Goal: Task Accomplishment & Management: Manage account settings

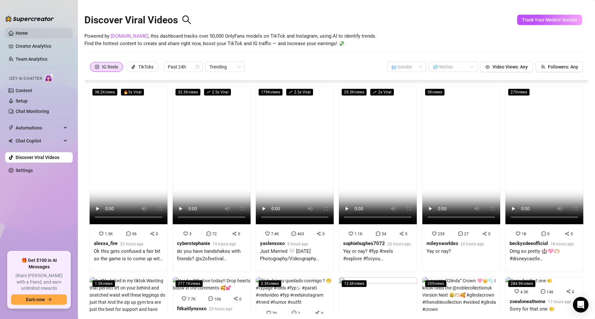
click at [27, 32] on link "Home" at bounding box center [22, 33] width 12 height 5
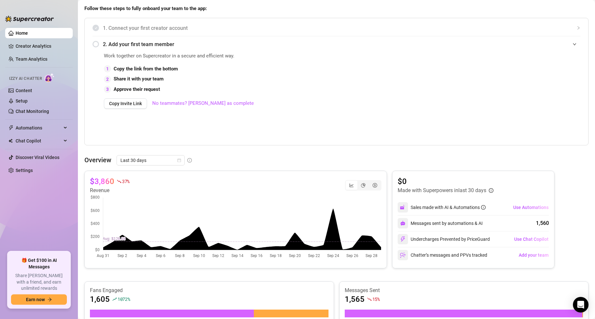
scroll to position [98, 0]
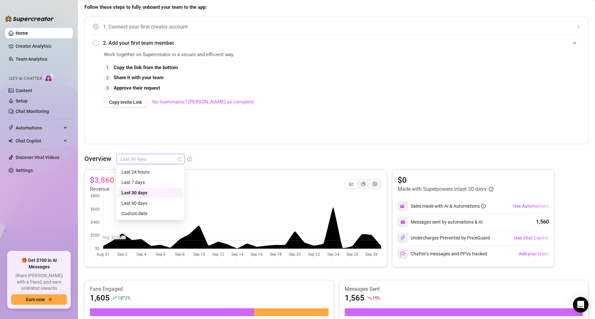
click at [163, 161] on span "Last 30 days" at bounding box center [150, 159] width 60 height 10
click at [232, 146] on div "👋 Hey, [PERSON_NAME] [PERSON_NAME] Check ONLYFWB MGMT's achievements with Super…" at bounding box center [336, 206] width 504 height 598
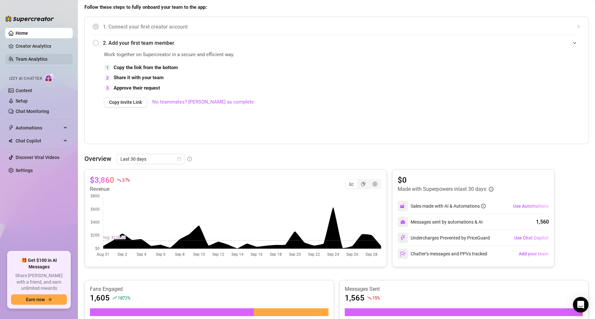
click at [41, 60] on link "Team Analytics" at bounding box center [32, 58] width 32 height 5
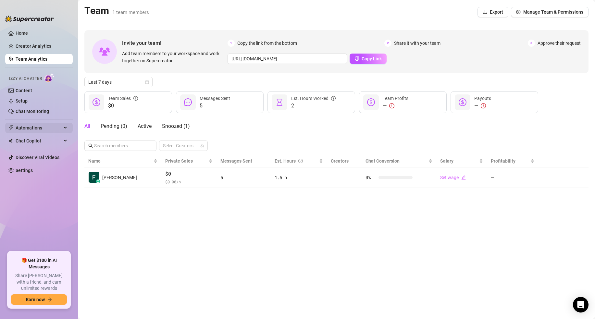
click at [44, 132] on span "Automations" at bounding box center [39, 128] width 46 height 10
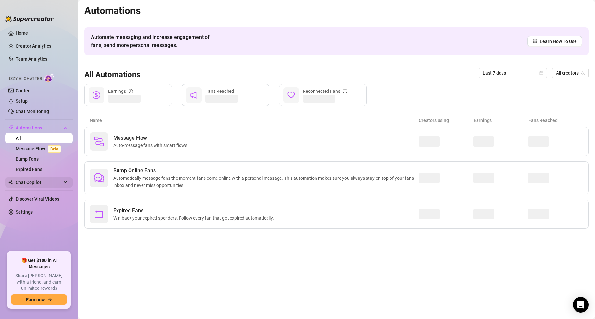
click at [40, 183] on span "Chat Copilot" at bounding box center [39, 182] width 46 height 10
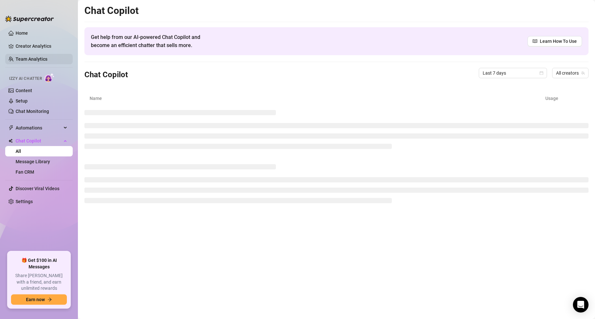
click at [31, 56] on link "Team Analytics" at bounding box center [32, 58] width 32 height 5
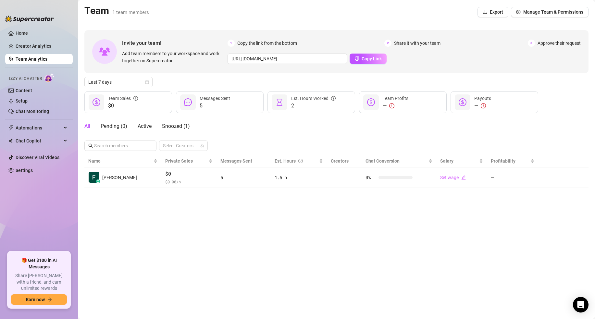
click at [34, 51] on ul "Home Creator Analytics Team Analytics Izzy AI Chatter Content Setup Chat Monito…" at bounding box center [38, 137] width 67 height 224
click at [33, 48] on link "Creator Analytics" at bounding box center [42, 46] width 52 height 10
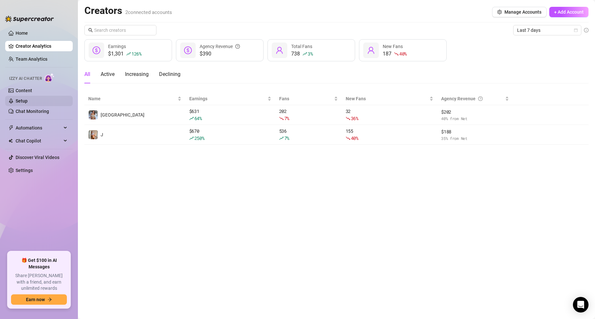
click at [28, 99] on link "Setup" at bounding box center [22, 100] width 12 height 5
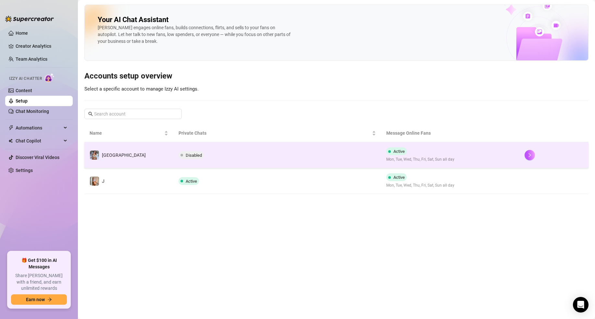
click at [227, 164] on td "Disabled" at bounding box center [276, 155] width 207 height 26
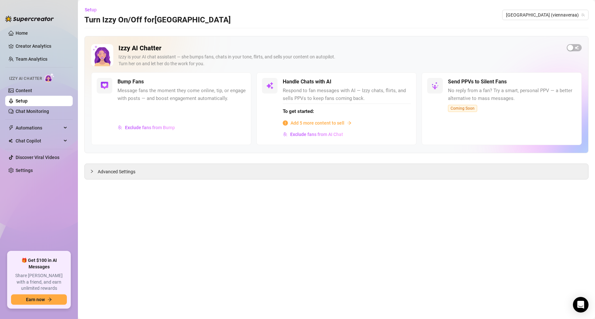
click at [306, 123] on span "Add 5 more content to sell" at bounding box center [317, 122] width 54 height 7
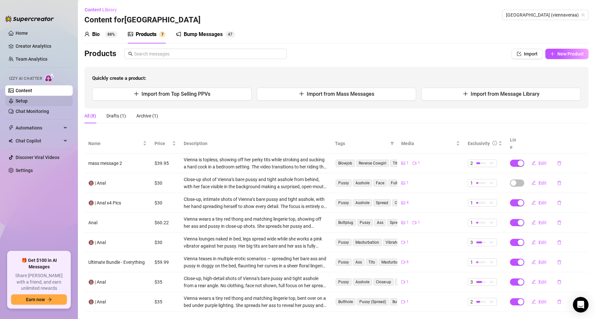
click at [28, 102] on link "Setup" at bounding box center [22, 100] width 12 height 5
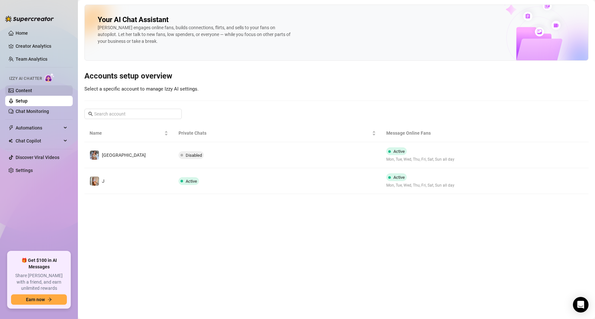
click at [32, 92] on link "Content" at bounding box center [24, 90] width 17 height 5
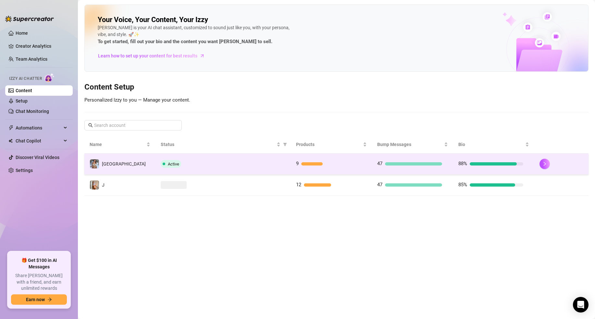
click at [210, 153] on td "Active" at bounding box center [222, 163] width 135 height 21
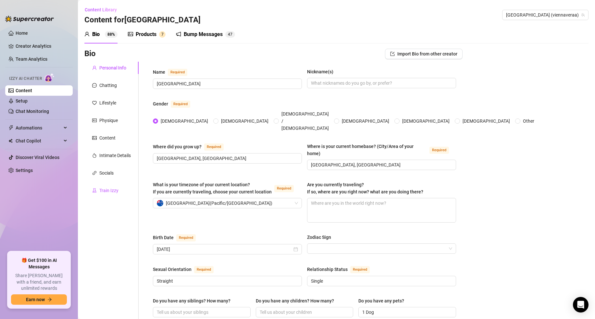
click at [111, 189] on div "Train Izzy" at bounding box center [108, 190] width 19 height 7
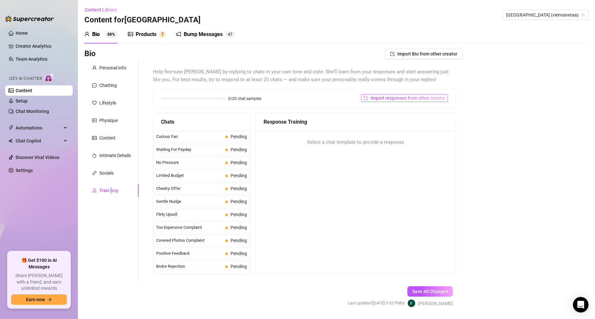
click at [416, 101] on span "Import responses from other creator" at bounding box center [408, 97] width 75 height 5
click at [416, 120] on div "Select Creator Import" at bounding box center [404, 120] width 65 height 21
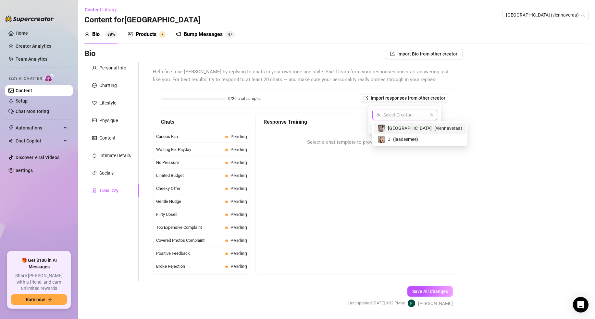
click at [415, 118] on input "search" at bounding box center [401, 115] width 51 height 10
click at [407, 138] on span "( jaadeemee )" at bounding box center [405, 139] width 25 height 7
click at [424, 125] on span "Import" at bounding box center [428, 126] width 14 height 5
click at [205, 134] on span "Curious Fan" at bounding box center [189, 136] width 67 height 6
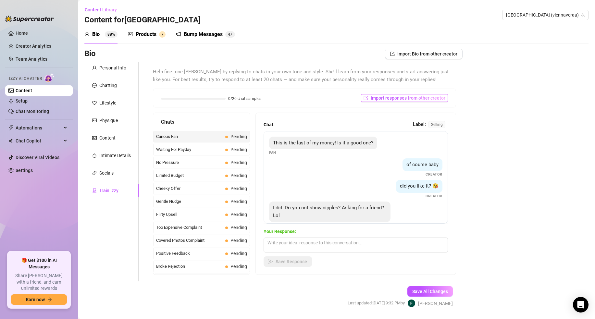
click at [410, 101] on button "Import responses from other creator" at bounding box center [404, 98] width 87 height 8
click at [423, 127] on span "Import" at bounding box center [428, 126] width 14 height 5
click at [423, 125] on span "Import" at bounding box center [428, 126] width 14 height 5
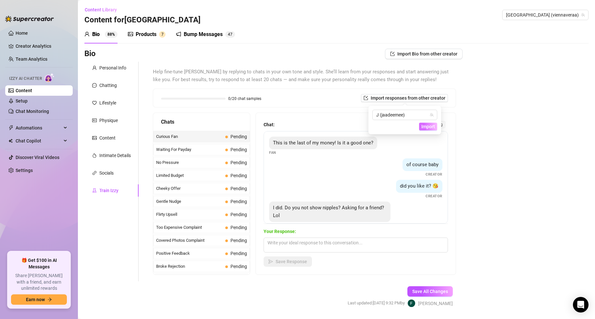
click at [423, 125] on span "Import" at bounding box center [428, 126] width 14 height 5
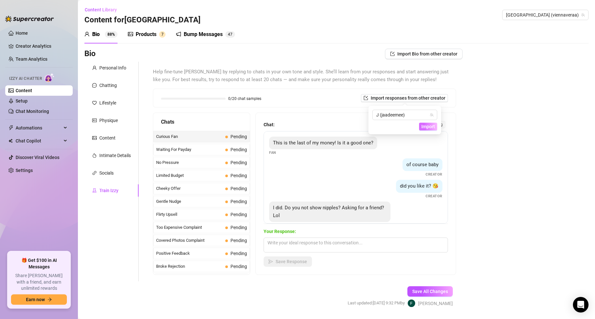
click at [423, 125] on span "Import" at bounding box center [428, 126] width 14 height 5
click at [429, 280] on div "Help fine-tune [PERSON_NAME] by replying to chats in your own tone and style. S…" at bounding box center [304, 172] width 316 height 220
click at [427, 290] on span "Save All Changes" at bounding box center [430, 291] width 36 height 5
click at [119, 153] on div "Intimate Details" at bounding box center [114, 155] width 31 height 7
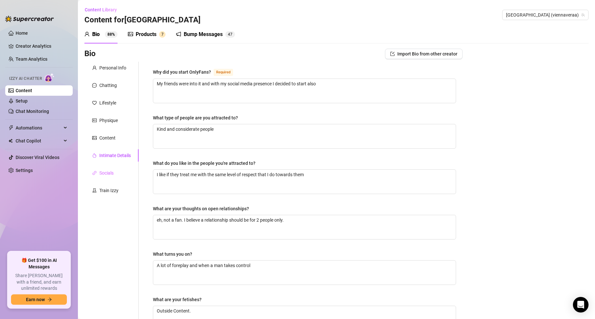
click at [119, 174] on div "Socials" at bounding box center [111, 173] width 54 height 12
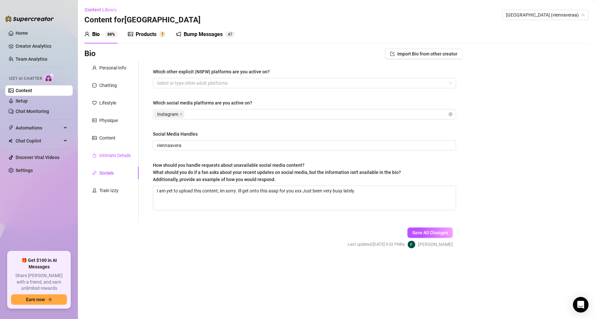
click at [111, 156] on div "Intimate Details" at bounding box center [114, 155] width 31 height 7
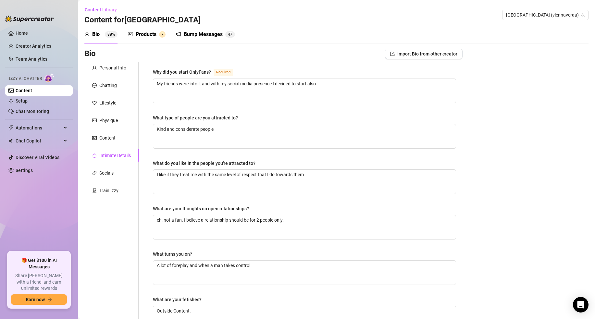
click at [104, 148] on div "Personal Info Chatting Lifestyle Physique Content Intimate Details Socials Trai…" at bounding box center [111, 225] width 54 height 326
click at [102, 133] on div "Content" at bounding box center [111, 138] width 54 height 12
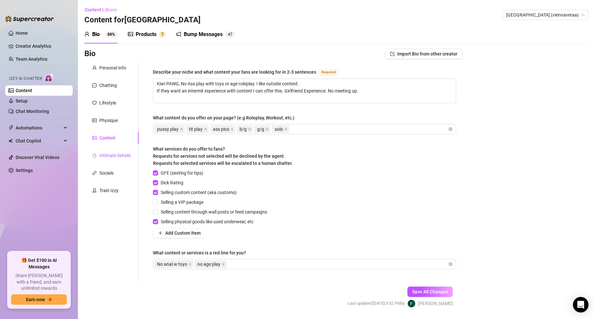
click at [111, 157] on div "Intimate Details" at bounding box center [114, 155] width 31 height 7
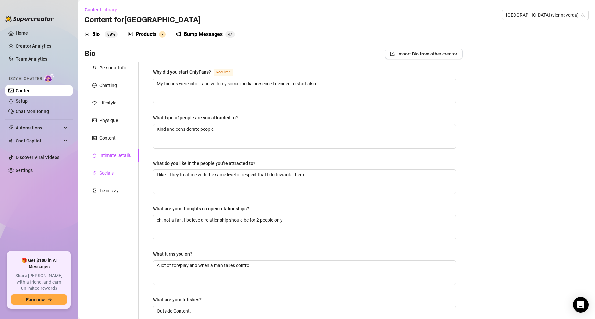
click at [110, 173] on div "Socials" at bounding box center [106, 172] width 14 height 7
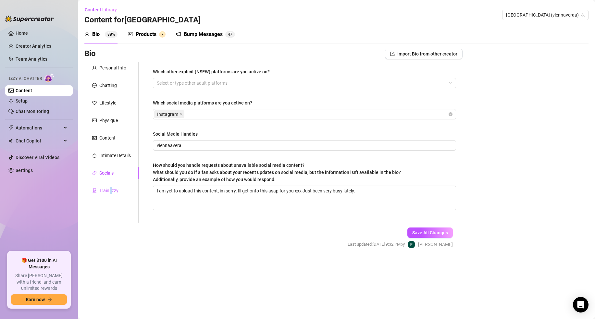
click at [111, 192] on div "Train Izzy" at bounding box center [108, 190] width 19 height 7
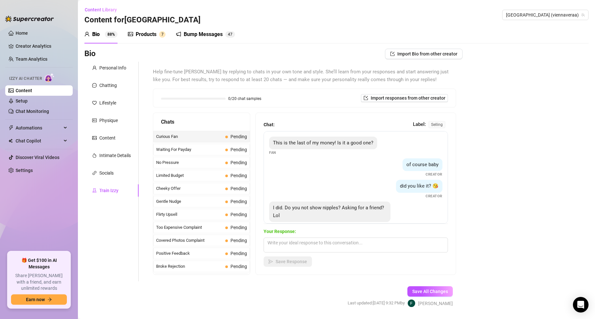
click at [106, 127] on div "Personal Info Chatting Lifestyle Physique Content Intimate Details Socials Trai…" at bounding box center [111, 172] width 54 height 220
click at [107, 119] on div "Physique" at bounding box center [108, 120] width 18 height 7
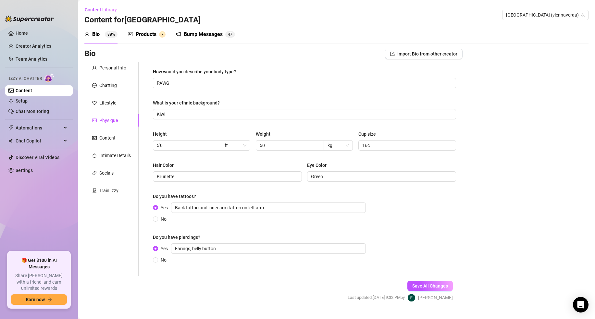
click at [109, 92] on div "Personal Info Chatting Lifestyle Physique Content Intimate Details Socials Trai…" at bounding box center [111, 169] width 54 height 214
click at [109, 90] on div "Chatting" at bounding box center [111, 85] width 54 height 12
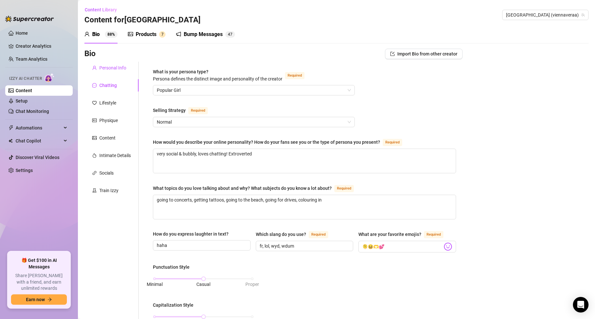
click at [112, 67] on div "Personal Info" at bounding box center [112, 67] width 27 height 7
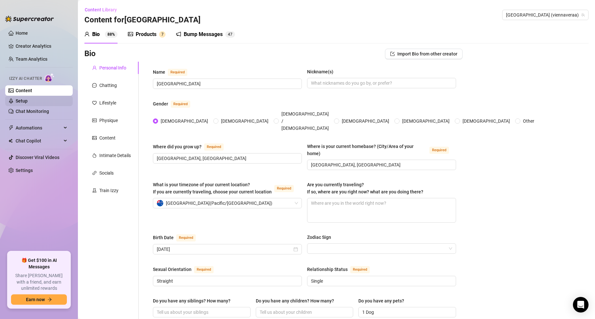
click at [28, 102] on link "Setup" at bounding box center [22, 100] width 12 height 5
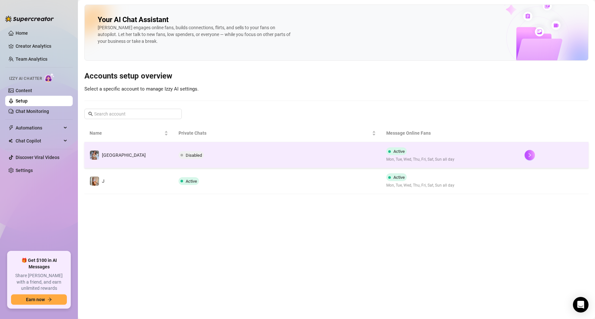
click at [155, 159] on td "[GEOGRAPHIC_DATA]" at bounding box center [128, 155] width 89 height 26
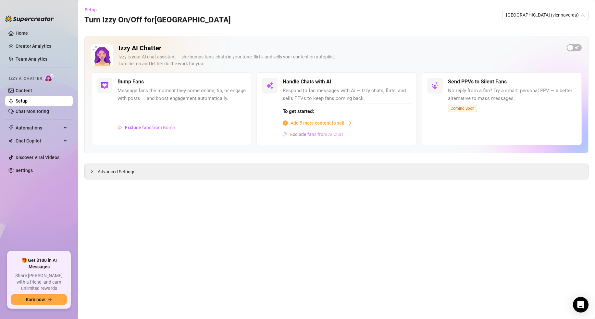
drag, startPoint x: 293, startPoint y: 132, endPoint x: 299, endPoint y: 135, distance: 6.6
click at [299, 135] on div "Handle Chats with AI Respond to fan messages with AI — Izzy chats, flirts, and …" at bounding box center [336, 108] width 160 height 73
click at [298, 135] on span "Exclude fans from AI Chat" at bounding box center [316, 134] width 53 height 5
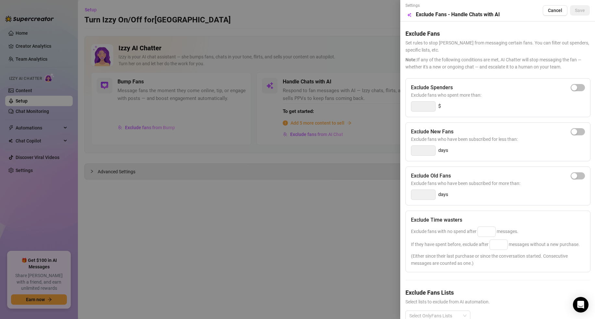
click at [256, 136] on div at bounding box center [297, 159] width 595 height 319
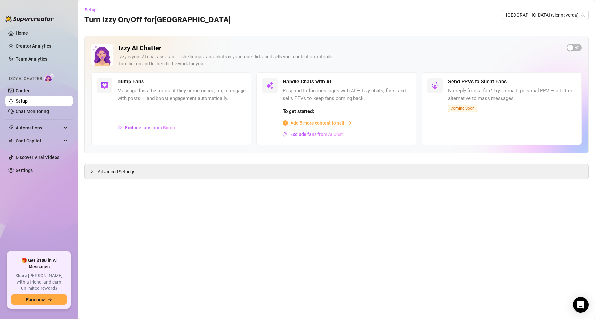
click at [342, 120] on span "Add 5 more content to sell" at bounding box center [317, 122] width 54 height 7
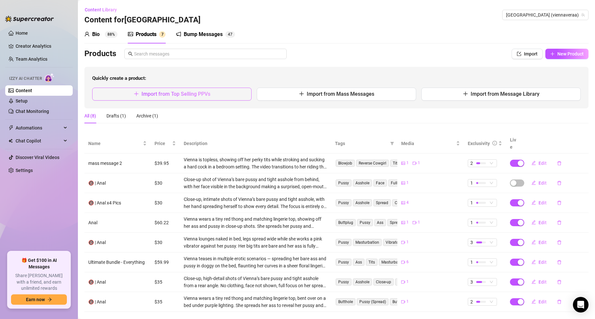
click at [200, 97] on button "Import from Top Selling PPVs" at bounding box center [171, 94] width 159 height 13
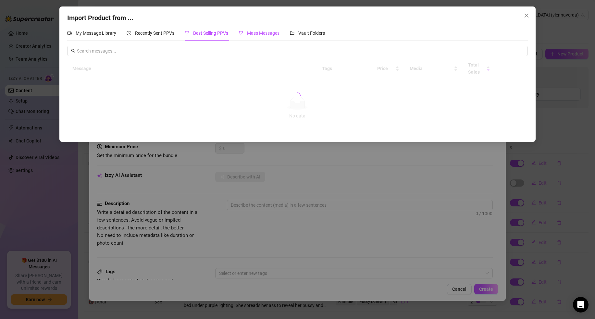
click at [270, 36] on div "Mass Messages" at bounding box center [259, 33] width 41 height 7
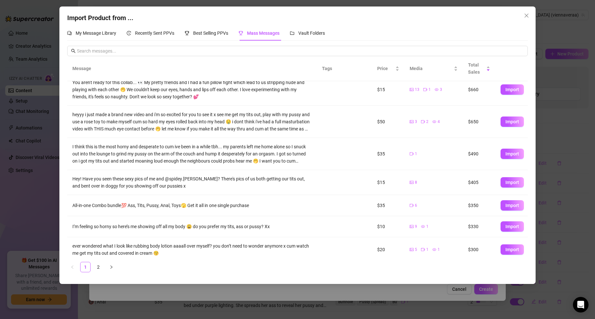
scroll to position [109, 0]
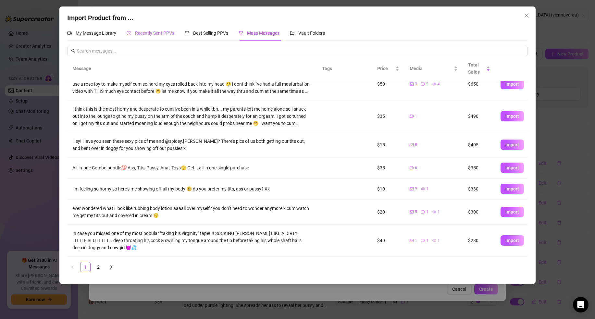
click at [161, 35] on span "Recently Sent PPVs" at bounding box center [154, 33] width 39 height 5
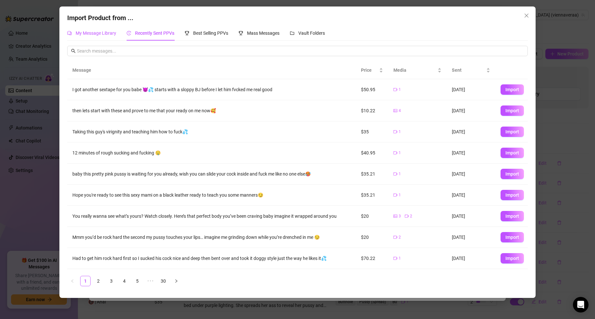
click at [115, 35] on span "My Message Library" at bounding box center [96, 33] width 41 height 5
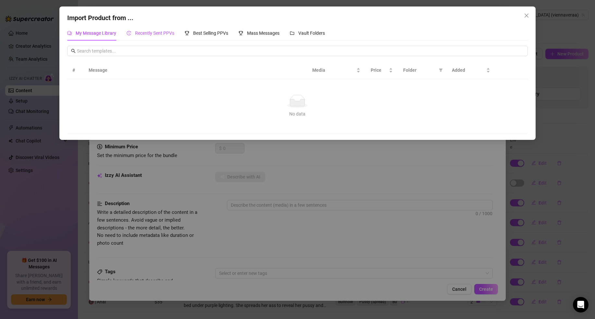
click at [144, 35] on span "Recently Sent PPVs" at bounding box center [154, 33] width 39 height 5
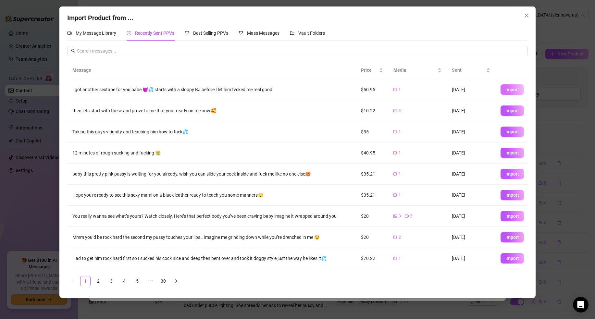
click at [513, 91] on span "Import" at bounding box center [512, 89] width 14 height 5
type textarea "I got another sextape for you babe 😈💦 starts with a sloppy BJ before I let him …"
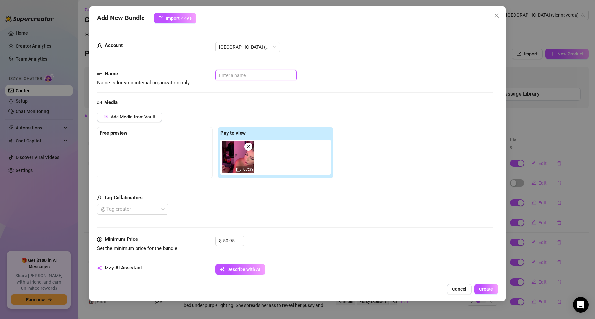
click at [247, 71] on input "text" at bounding box center [255, 75] width 81 height 10
type input "7 Min"
drag, startPoint x: 233, startPoint y: 242, endPoint x: 209, endPoint y: 241, distance: 24.7
click at [209, 241] on div "Minimum Price Set the minimum price for the bundle $ 50.95" at bounding box center [295, 244] width 396 height 17
type input "40"
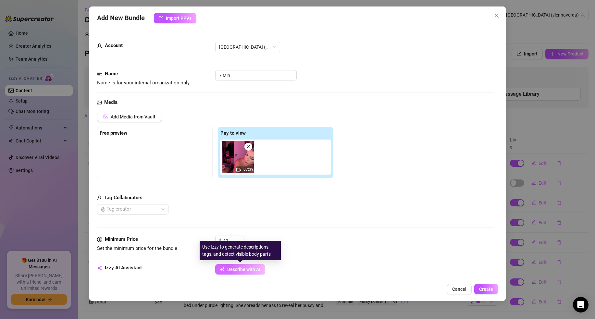
click at [240, 269] on span "Describe with AI" at bounding box center [243, 269] width 33 height 5
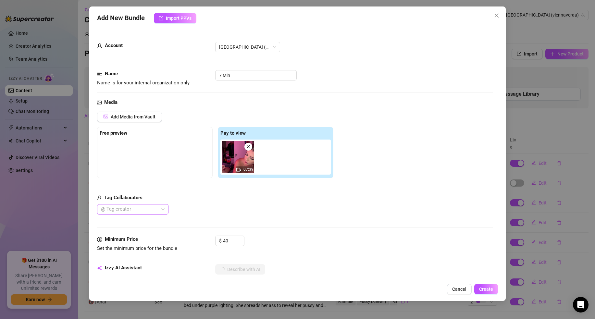
click at [155, 209] on div at bounding box center [129, 209] width 62 height 9
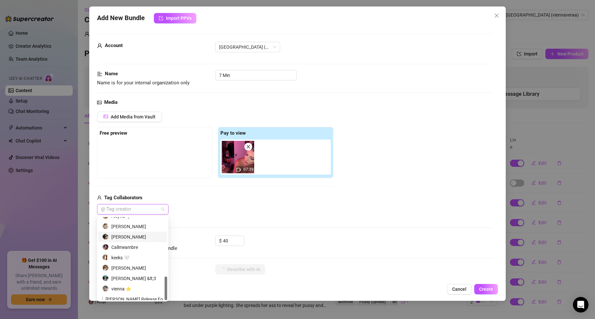
scroll to position [208, 0]
click at [141, 292] on div "[PERSON_NAME] Release Form_WILLIAM TANA_HEALEY" at bounding box center [132, 294] width 61 height 7
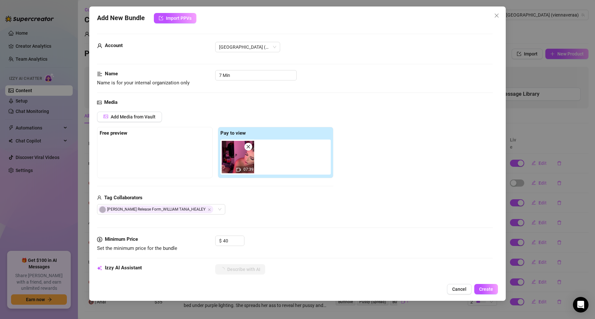
click at [259, 215] on div "Media Add Media from Vault Free preview Pay to view 07:39 Tag Collaborators [PE…" at bounding box center [295, 167] width 396 height 137
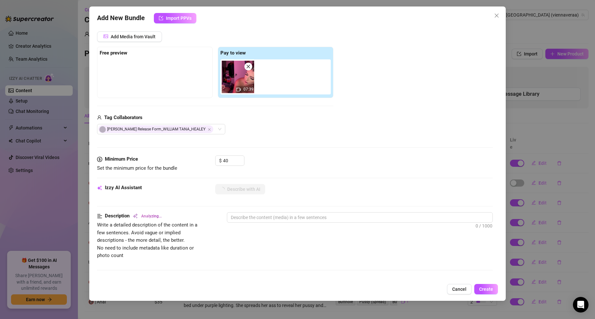
scroll to position [94, 0]
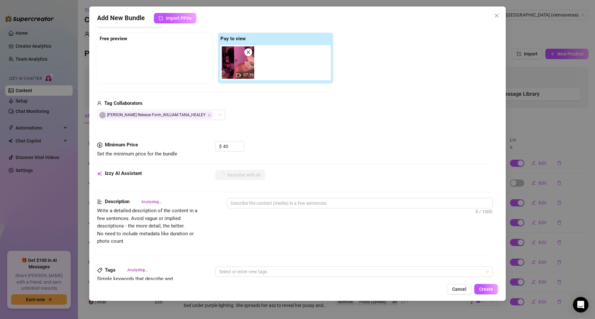
type textarea "[GEOGRAPHIC_DATA]"
type textarea "[GEOGRAPHIC_DATA] is"
type textarea "Vienna is topless,"
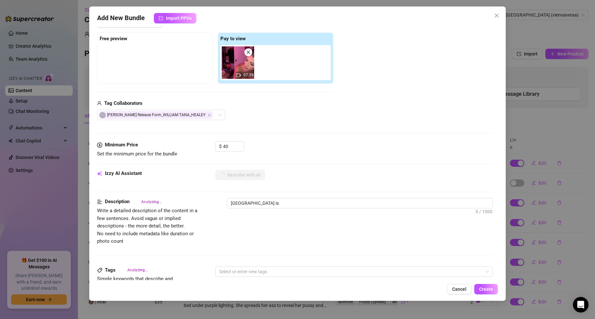
type textarea "Vienna is topless,"
type textarea "Vienna is topless, showing"
type textarea "Vienna is topless, showing off"
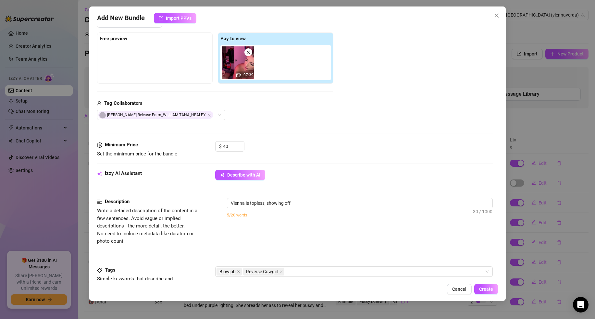
type textarea "Vienna is topless, showing off her"
type textarea "Vienna is topless, showing off her perky"
type textarea "Vienna is topless, showing off her perky tits"
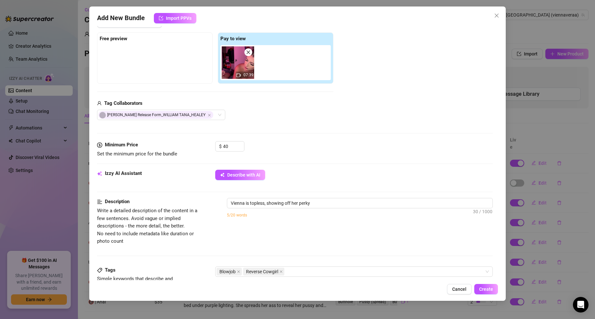
type textarea "Vienna is topless, showing off her perky tits"
type textarea "Vienna is topless, showing off her perky tits while"
type textarea "Vienna is topless, showing off her perky tits while stroking"
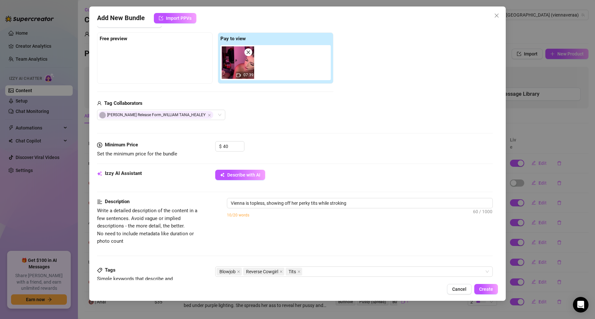
type textarea "Vienna is topless, showing off her perky tits while [PERSON_NAME] and"
type textarea "Vienna is topless, showing off her perky tits while [PERSON_NAME] and sucking"
type textarea "Vienna is topless, showing off her perky tits while [PERSON_NAME] and sucking a"
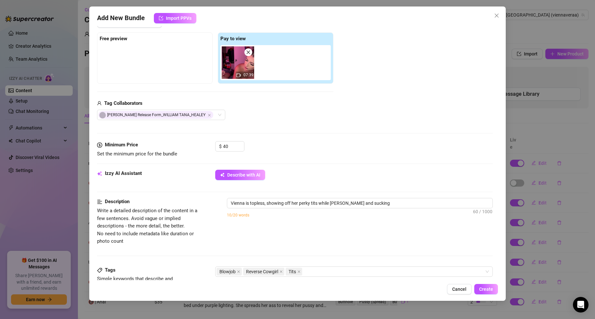
type textarea "Vienna is topless, showing off her perky tits while [PERSON_NAME] and sucking a"
type textarea "Vienna is topless, showing off her perky tits while stroking and sucking a hard"
type textarea "Vienna is topless, showing off her perky tits while stroking and sucking a hard…"
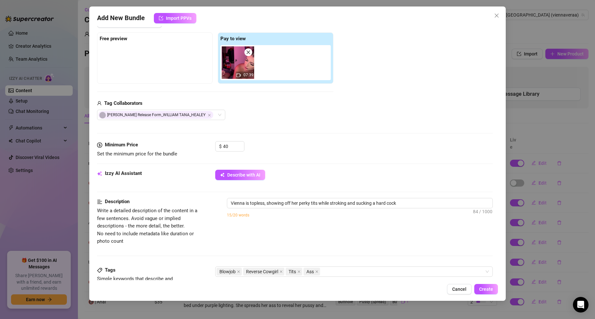
type textarea "Vienna is topless, showing off her perky tits while stroking and sucking a hard…"
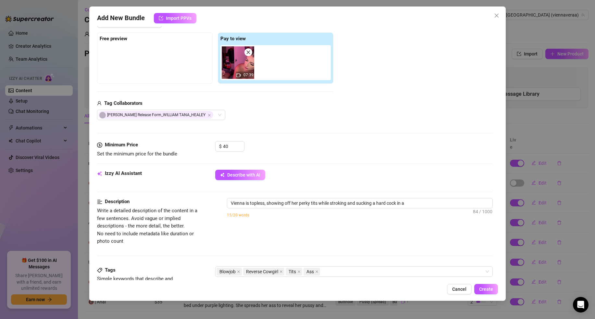
type textarea "Vienna is topless, showing off her perky tits while stroking and sucking a hard…"
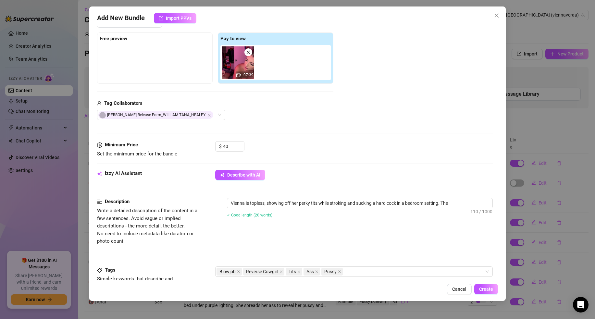
type textarea "Vienna is topless, showing off her perky tits while stroking and sucking a hard…"
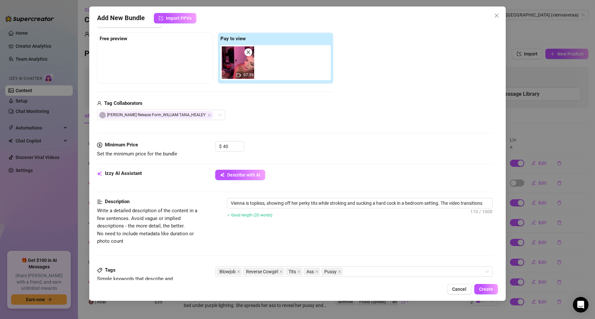
type textarea "Vienna is topless, showing off her perky tits while stroking and sucking a hard…"
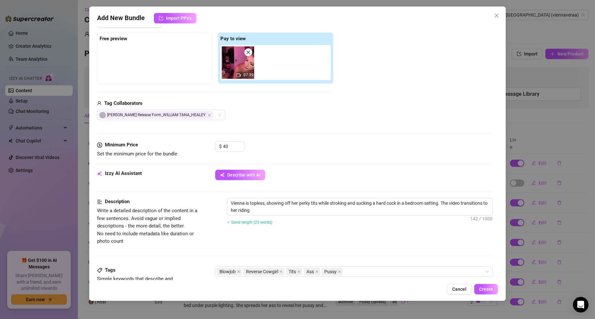
type textarea "Vienna is topless, showing off her perky tits while stroking and sucking a hard…"
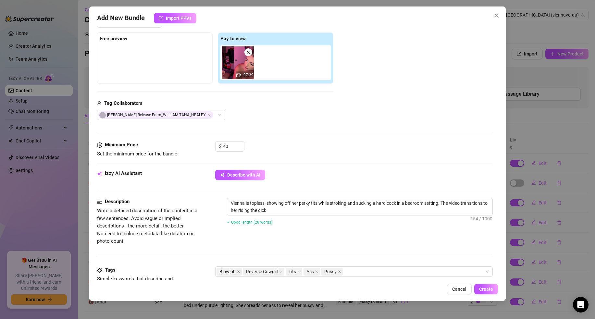
type textarea "Vienna is topless, showing off her perky tits while stroking and sucking a hard…"
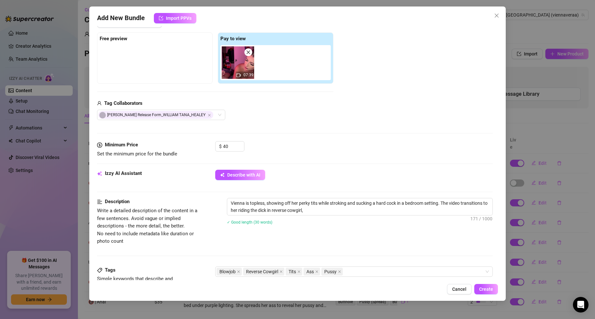
type textarea "Vienna is topless, showing off her perky tits while stroking and sucking a hard…"
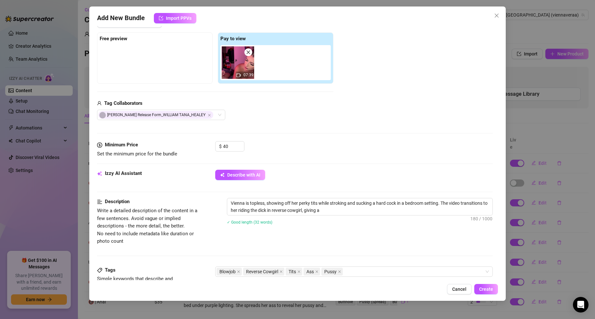
type textarea "Vienna is topless, showing off her perky tits while stroking and sucking a hard…"
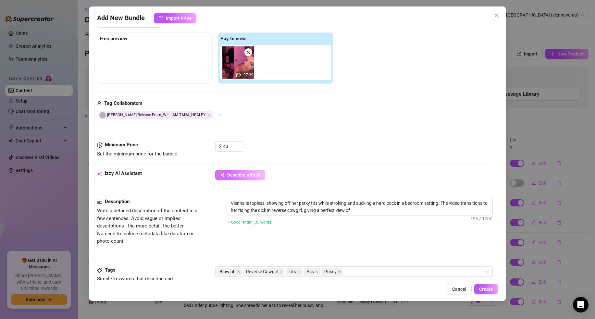
type textarea "Vienna is topless, showing off her perky tits while stroking and sucking a hard…"
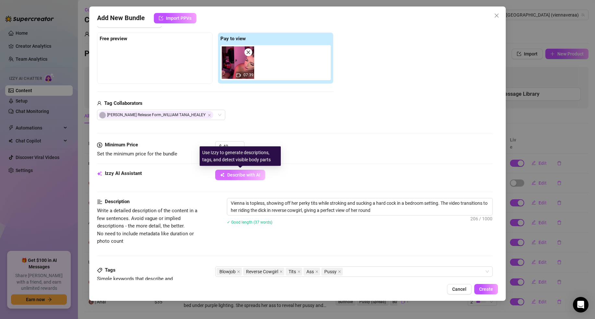
type textarea "Vienna is topless, showing off her perky tits while stroking and sucking a hard…"
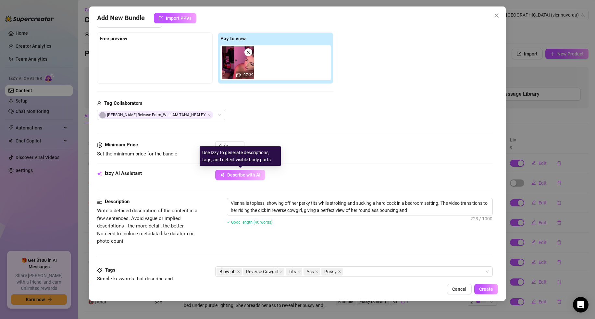
type textarea "Vienna is topless, showing off her perky tits while stroking and sucking a hard…"
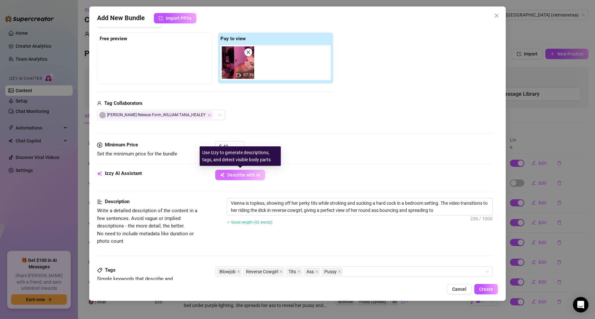
type textarea "Vienna is topless, showing off her perky tits while stroking and sucking a hard…"
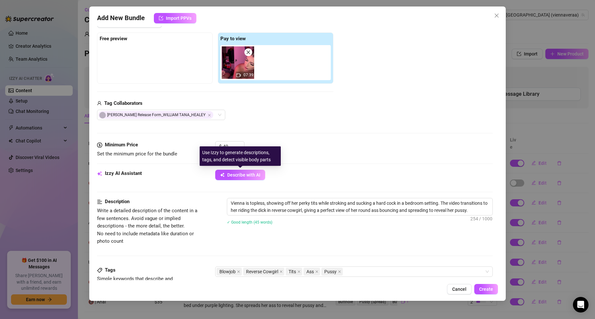
type textarea "Vienna is topless, showing off her perky tits while stroking and sucking a hard…"
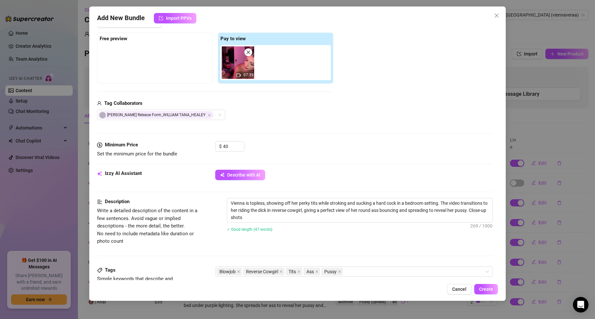
type textarea "Vienna is topless, showing off her perky tits while stroking and sucking a hard…"
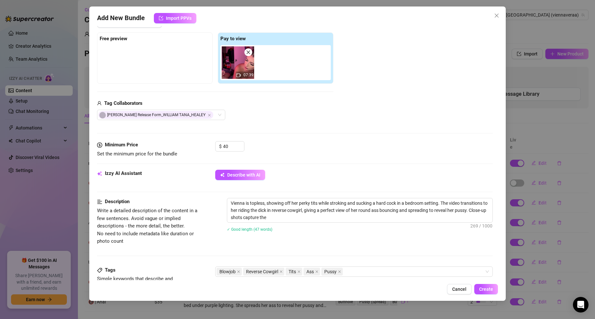
type textarea "Vienna is topless, showing off her perky tits while stroking and sucking a hard…"
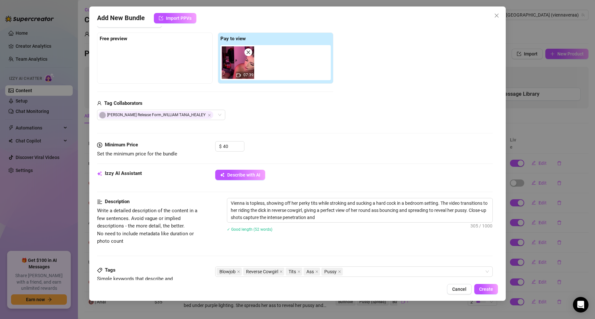
type textarea "Vienna is topless, showing off her perky tits while stroking and sucking a hard…"
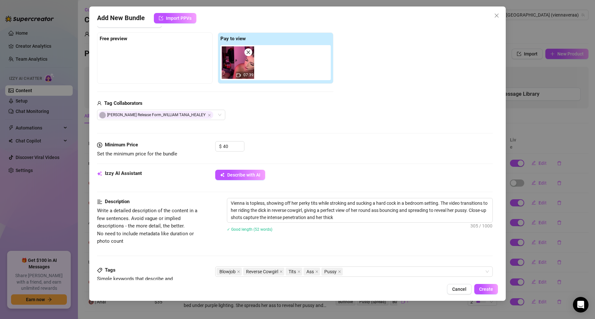
type textarea "Vienna is topless, showing off her perky tits while stroking and sucking a hard…"
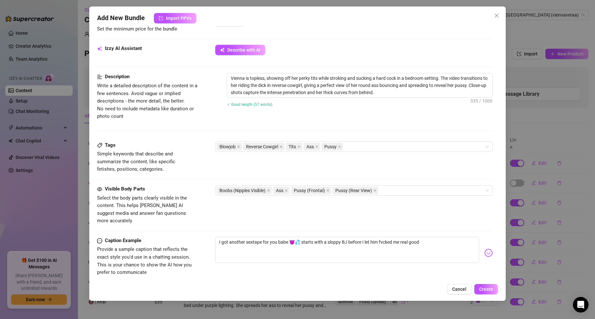
scroll to position [220, 0]
drag, startPoint x: 394, startPoint y: 234, endPoint x: 401, endPoint y: 237, distance: 7.9
click at [394, 237] on textarea "I got another sextape for you babe 😈💦 starts with a sloppy BJ before I let him …" at bounding box center [347, 250] width 264 height 26
type textarea "I got another sextape for you babe 😈💦 starts with a sloppy BJ before I let him …"
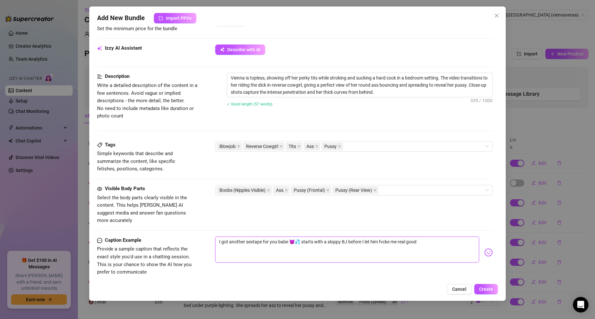
type textarea "I got another sextape for you babe 😈💦 starts with a sloppy BJ before I let him …"
click at [484, 292] on button "Create" at bounding box center [486, 289] width 24 height 10
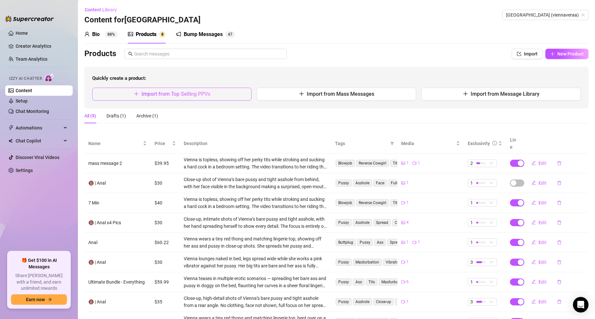
click at [228, 98] on button "Import from Top Selling PPVs" at bounding box center [171, 94] width 159 height 13
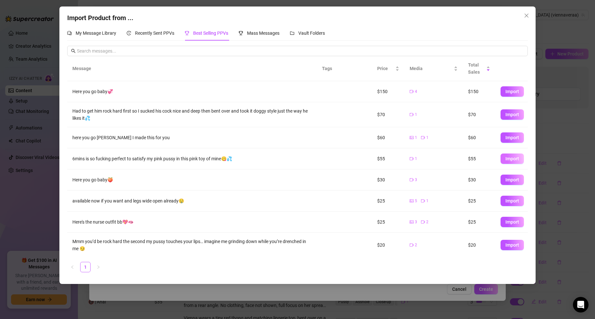
click at [507, 157] on span "Import" at bounding box center [512, 158] width 14 height 5
type textarea "6mins is so fucking perfect to satisfy my pink pussy in this pink toy of mine😋💦"
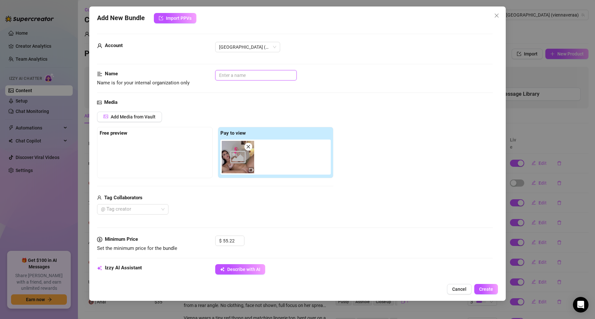
click at [264, 71] on input "text" at bounding box center [255, 75] width 81 height 10
type input "pussy toy play"
drag, startPoint x: 233, startPoint y: 242, endPoint x: 176, endPoint y: 242, distance: 56.5
click at [176, 242] on div "Minimum Price Set the minimum price for the bundle $ 55.22" at bounding box center [295, 244] width 396 height 17
type input "40"
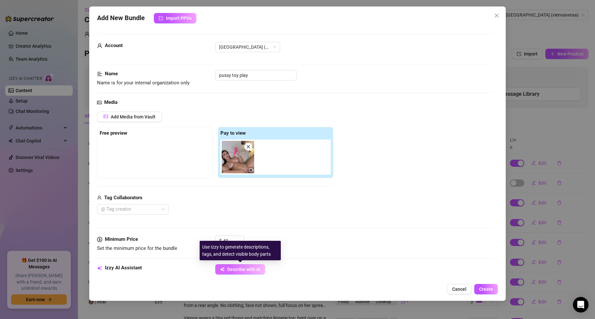
click at [261, 270] on button "Describe with AI" at bounding box center [240, 269] width 50 height 10
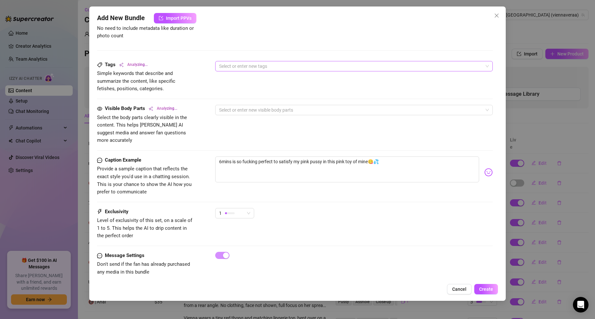
scroll to position [300, 0]
drag, startPoint x: 221, startPoint y: 153, endPoint x: 288, endPoint y: 154, distance: 67.5
click at [288, 156] on textarea "6mins is so fucking perfect to satisfy my pink pussy in this pink toy of mine😋💦" at bounding box center [347, 169] width 264 height 26
click at [287, 156] on textarea "6mins is so fucking perfect to satisfy my pink pussy in this pink toy of mine😋💦" at bounding box center [347, 169] width 264 height 26
drag, startPoint x: 328, startPoint y: 155, endPoint x: 324, endPoint y: 155, distance: 4.2
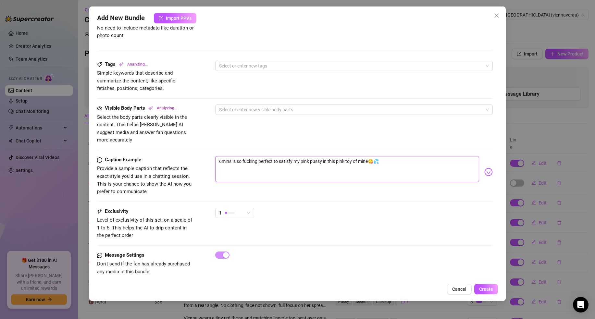
click at [324, 156] on textarea "6mins is so fucking perfect to satisfy my pink pussy in this pink toy of mine😋💦" at bounding box center [347, 169] width 264 height 26
type textarea "6mins is so fucking perfect to satisfy my pink pussy w this pink toy of mine😋💦"
type textarea "6mins is so fucking perfect to satisfy my pink pussy wi this pink toy of mine😋💦"
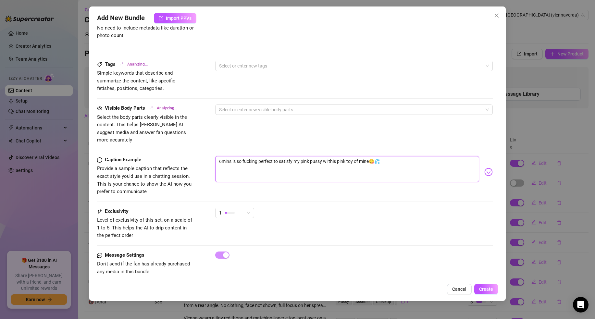
type textarea "6mins is so fucking perfect to satisfy my pink pussy wit this pink toy of mine😋💦"
type textarea "6mins is so fucking perfect to satisfy my pink pussy with this pink toy of mine…"
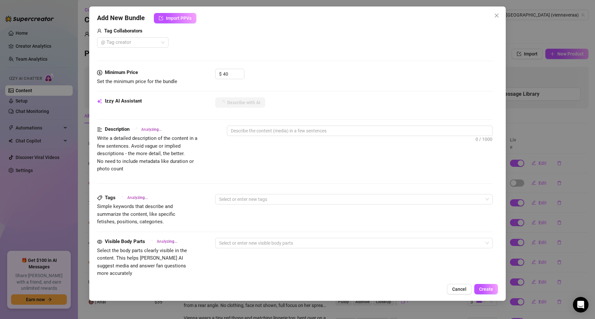
scroll to position [166, 0]
type textarea "6mins is so fucking perfect to satisfy my pink pussy with this pink toy of mine…"
type textarea "[GEOGRAPHIC_DATA]"
type textarea "[GEOGRAPHIC_DATA] is"
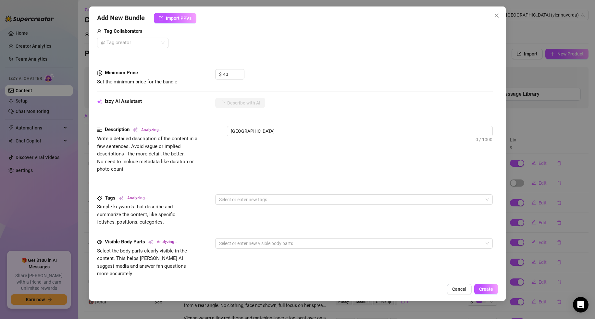
type textarea "[GEOGRAPHIC_DATA] is"
type textarea "Vienna is fully"
type textarea "Vienna is fully naked"
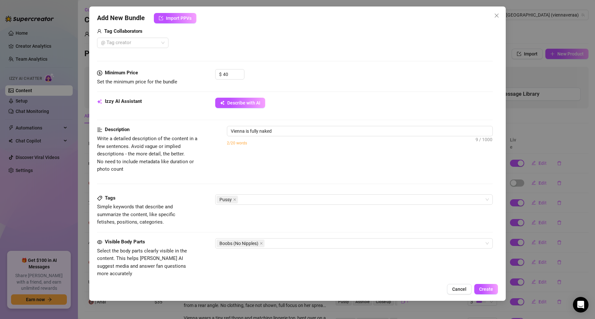
type textarea "Vienna is fully naked on"
type textarea "Vienna is fully naked on the"
type textarea "Vienna is fully naked on the bed,"
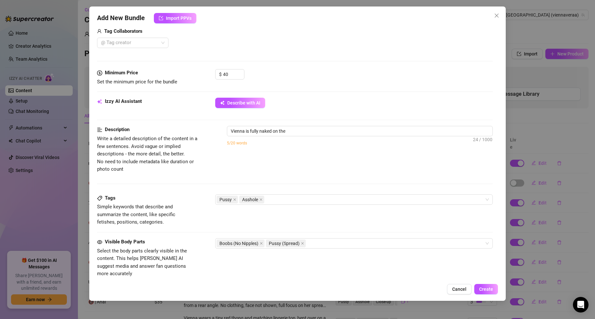
type textarea "Vienna is fully naked on the bed,"
type textarea "Vienna is fully naked on the bed, spreading"
type textarea "Vienna is fully naked on the bed, spreading her"
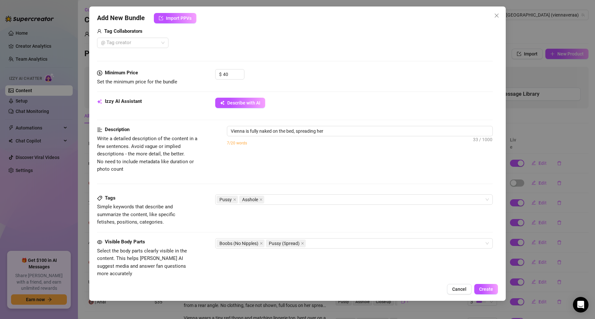
type textarea "Vienna is fully naked on the bed, spreading her legs"
type textarea "Vienna is fully naked on the bed, spreading her legs and"
type textarea "Vienna is fully naked on the bed, spreading her legs and showing"
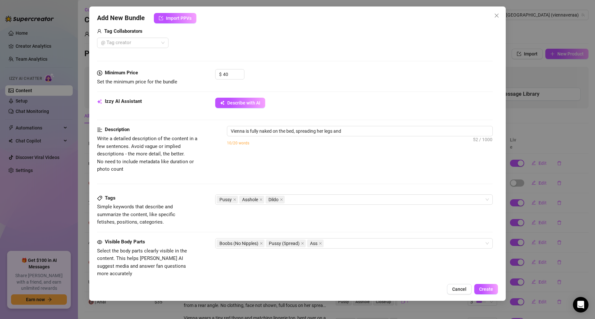
type textarea "Vienna is fully naked on the bed, spreading her legs and showing"
type textarea "Vienna is fully naked on the bed, spreading her legs and showing her"
type textarea "Vienna is fully naked on the bed, spreading her legs and showing her bare"
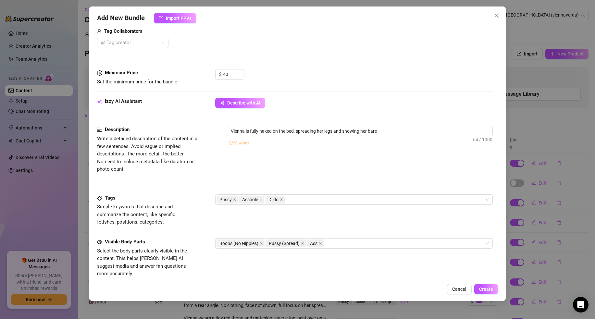
type textarea "Vienna is fully naked on the bed, spreading her legs and showing her bare pussy"
type textarea "Vienna is fully naked on the bed, spreading her legs and showing her bare pussy…"
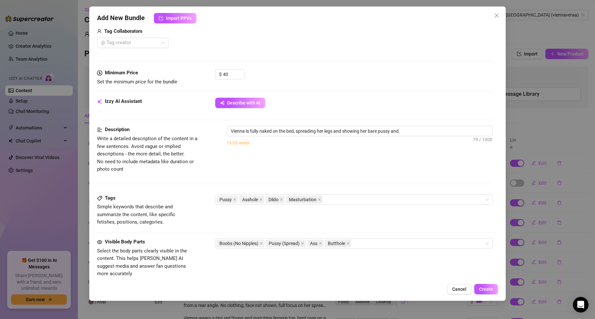
type textarea "Vienna is fully naked on the bed, spreading her legs and showing her bare pussy…"
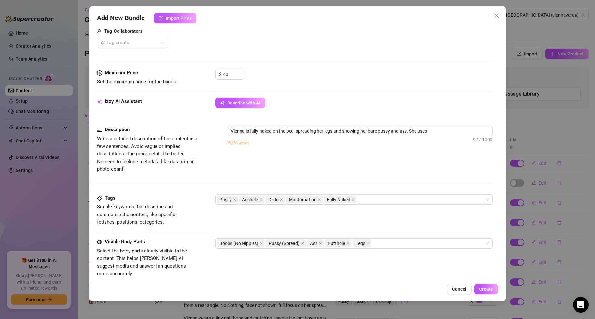
type textarea "Vienna is fully naked on the bed, spreading her legs and showing her bare pussy…"
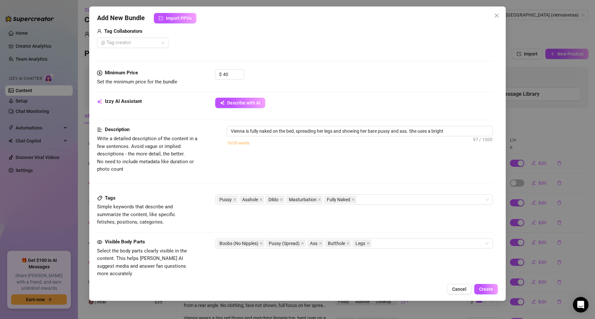
type textarea "Vienna is fully naked on the bed, spreading her legs and showing her bare pussy…"
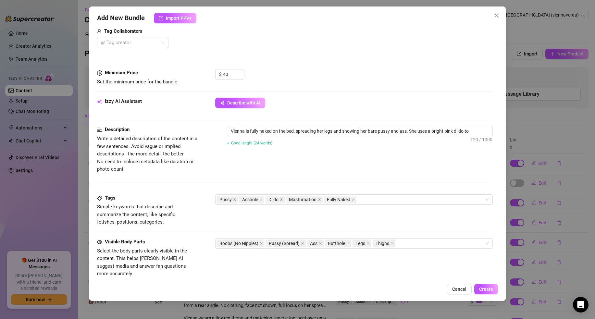
type textarea "Vienna is fully naked on the bed, spreading her legs and showing her bare pussy…"
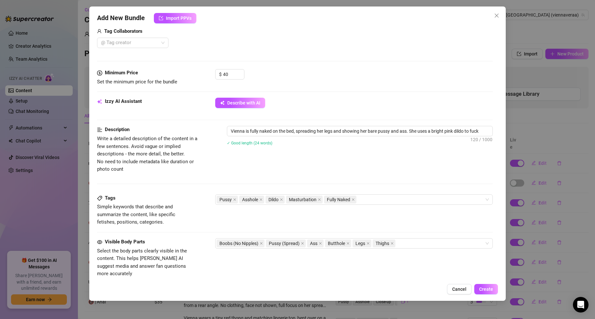
type textarea "Vienna is fully naked on the bed, spreading her legs and showing her bare pussy…"
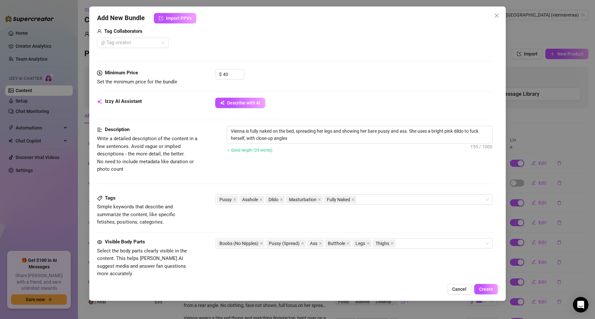
type textarea "Vienna is fully naked on the bed, spreading her legs and showing her bare pussy…"
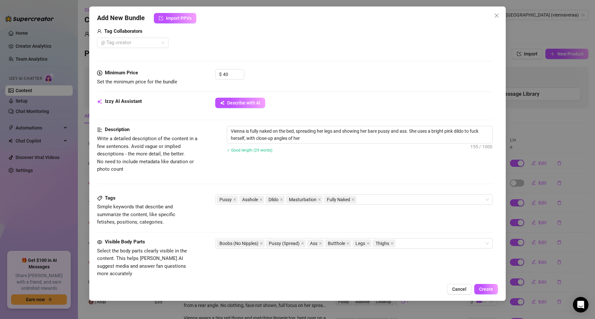
type textarea "Vienna is fully naked on the bed, spreading her legs and showing her bare pussy…"
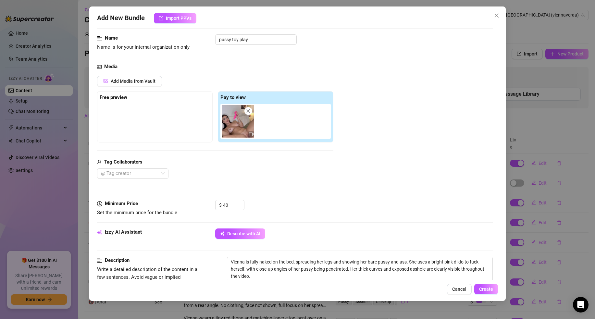
scroll to position [0, 0]
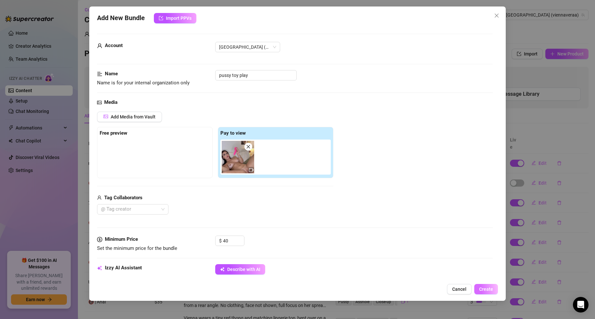
click at [481, 288] on span "Create" at bounding box center [486, 289] width 14 height 5
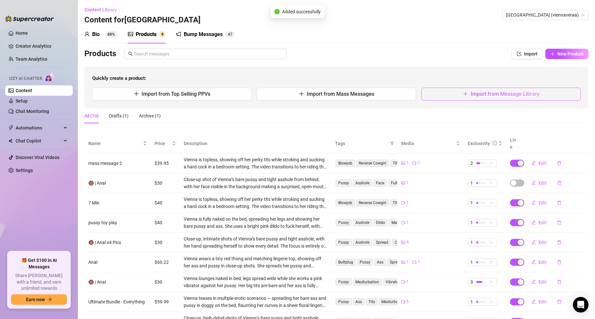
click at [459, 95] on button "Import from Message Library" at bounding box center [500, 94] width 159 height 13
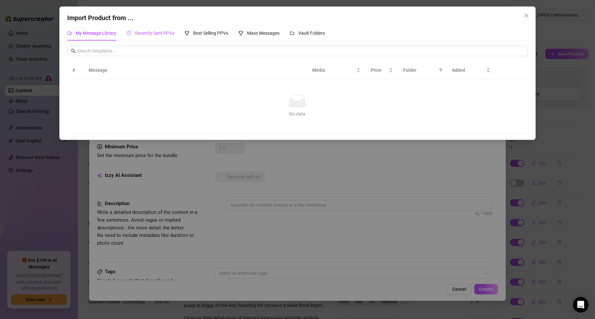
click at [161, 31] on span "Recently Sent PPVs" at bounding box center [154, 33] width 39 height 5
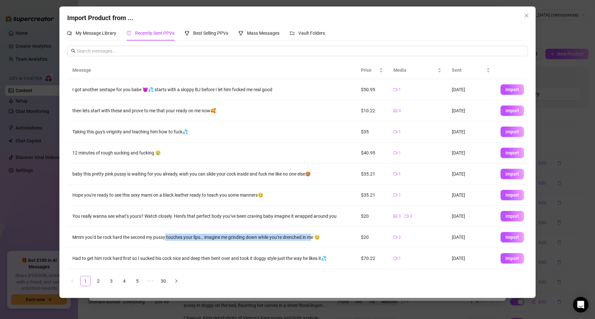
drag, startPoint x: 169, startPoint y: 236, endPoint x: 314, endPoint y: 237, distance: 145.1
click at [314, 237] on div "Mmm you’d be rock hard the second my pussy touches your lips… imagine me grindi…" at bounding box center [211, 237] width 278 height 7
click at [319, 241] on td "Mmm you’d be rock hard the second my pussy touches your lips… imagine me grindi…" at bounding box center [211, 237] width 288 height 21
click at [506, 238] on span "Import" at bounding box center [512, 237] width 14 height 5
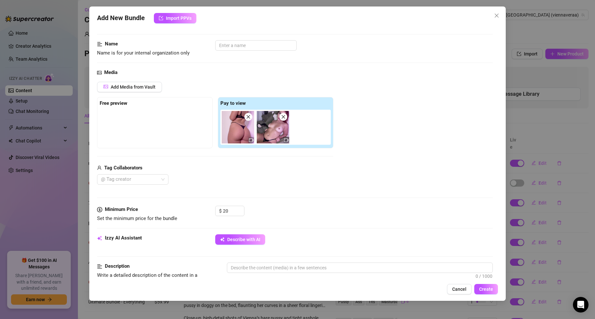
scroll to position [49, 0]
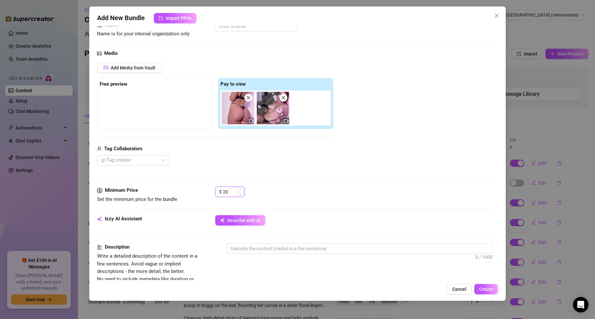
click at [234, 193] on input "20" at bounding box center [233, 192] width 21 height 10
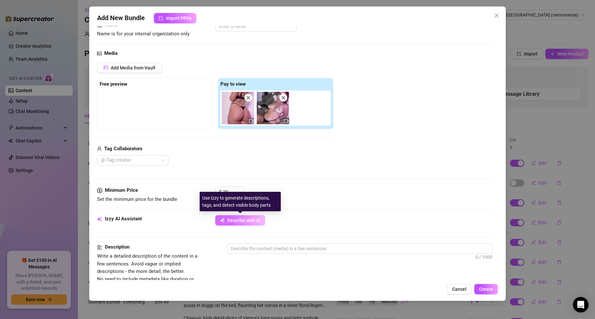
click at [231, 220] on span "Describe with AI" at bounding box center [243, 220] width 33 height 5
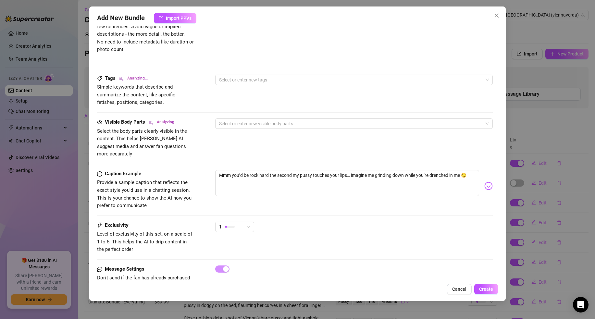
scroll to position [300, 0]
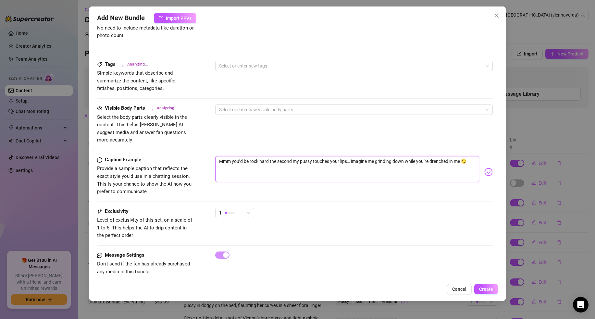
drag, startPoint x: 405, startPoint y: 155, endPoint x: 395, endPoint y: 155, distance: 10.7
click at [395, 156] on textarea "Mmm you’d be rock hard the second my pussy touches your lips… imagine me grindi…" at bounding box center [347, 169] width 264 height 26
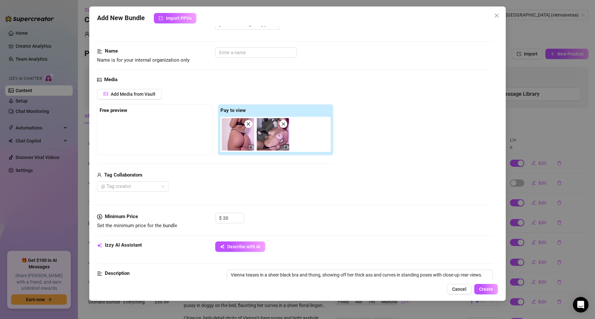
scroll to position [24, 0]
click at [490, 290] on span "Create" at bounding box center [486, 289] width 14 height 5
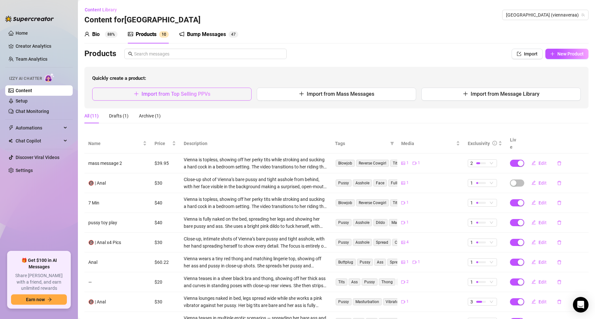
click at [224, 97] on button "Import from Top Selling PPVs" at bounding box center [171, 94] width 159 height 13
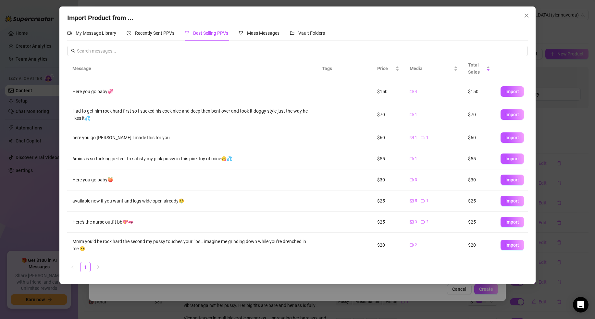
click at [510, 178] on span "Import" at bounding box center [512, 179] width 14 height 5
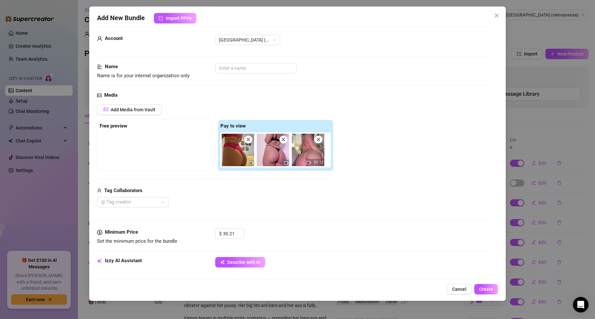
scroll to position [9, 0]
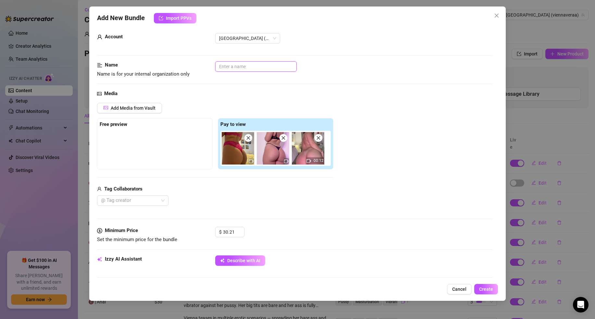
click at [238, 70] on input "text" at bounding box center [255, 66] width 81 height 10
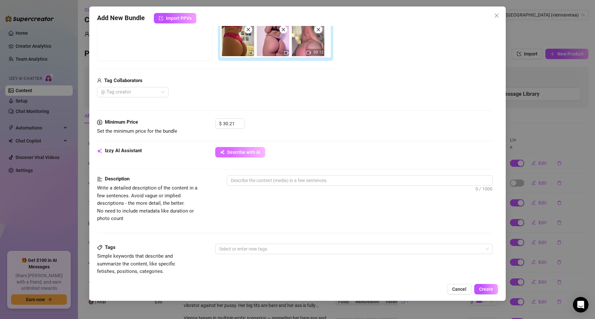
click at [240, 153] on span "Describe with AI" at bounding box center [243, 152] width 33 height 5
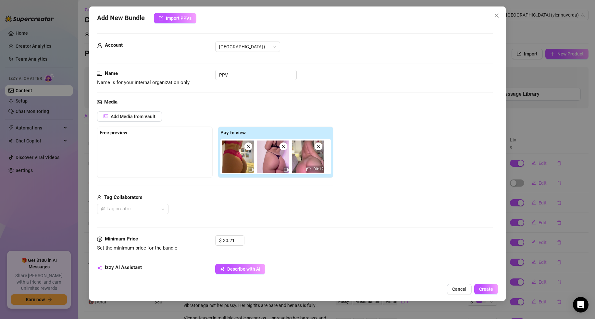
scroll to position [0, 0]
click at [485, 292] on button "Create" at bounding box center [486, 289] width 24 height 10
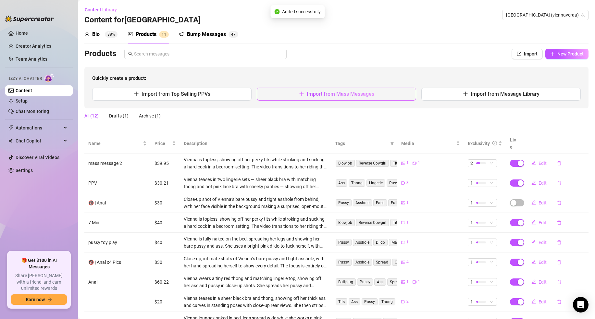
click at [319, 94] on span "Import from Mass Messages" at bounding box center [340, 94] width 67 height 6
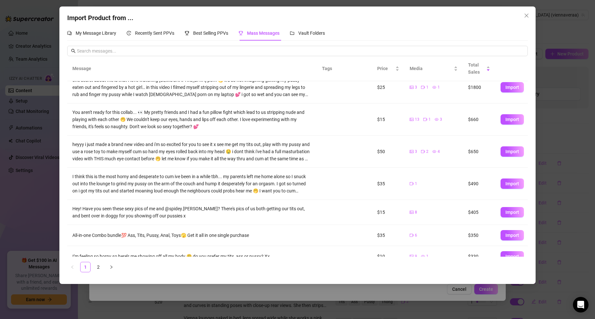
scroll to position [42, 0]
click at [206, 32] on span "Best Selling PPVs" at bounding box center [210, 33] width 35 height 5
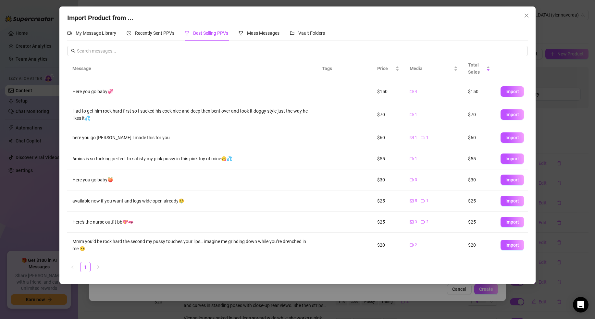
click at [505, 224] on span "Import" at bounding box center [512, 221] width 14 height 5
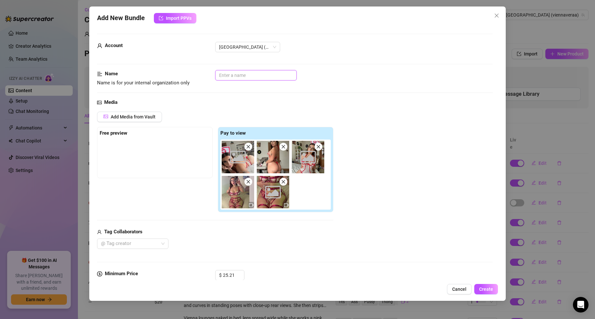
click at [233, 75] on input "text" at bounding box center [255, 75] width 81 height 10
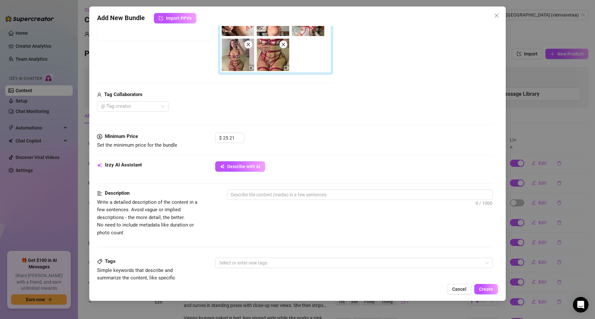
scroll to position [138, 0]
click at [250, 168] on button "Describe with AI" at bounding box center [240, 165] width 50 height 10
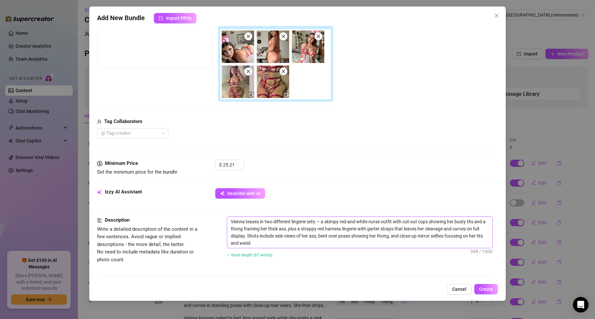
scroll to position [114, 0]
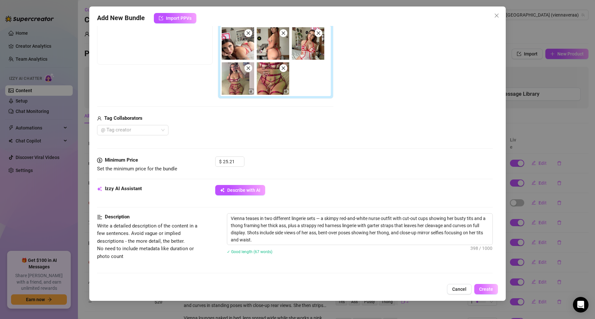
click at [480, 286] on button "Create" at bounding box center [486, 289] width 24 height 10
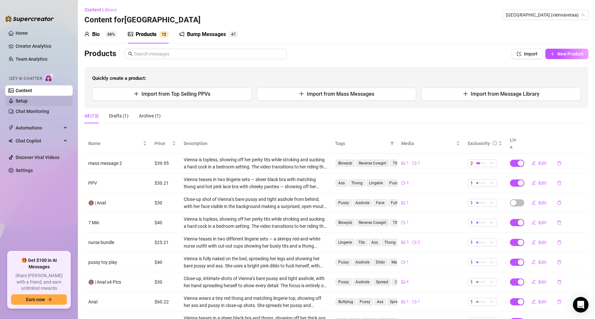
click at [28, 102] on link "Setup" at bounding box center [22, 100] width 12 height 5
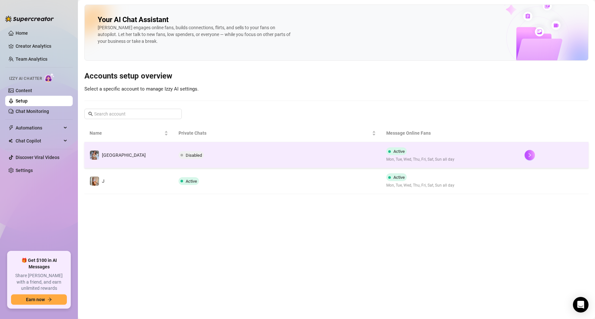
click at [202, 151] on td "Disabled" at bounding box center [276, 155] width 207 height 26
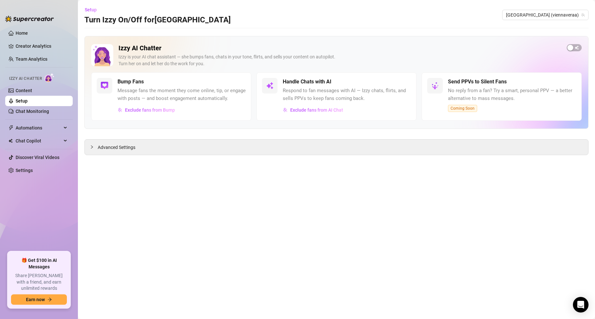
click at [310, 90] on span "Respond to fan messages with AI — Izzy chats, flirts, and sells PPVs to keep fa…" at bounding box center [347, 94] width 128 height 15
click at [576, 46] on span "button" at bounding box center [574, 47] width 15 height 7
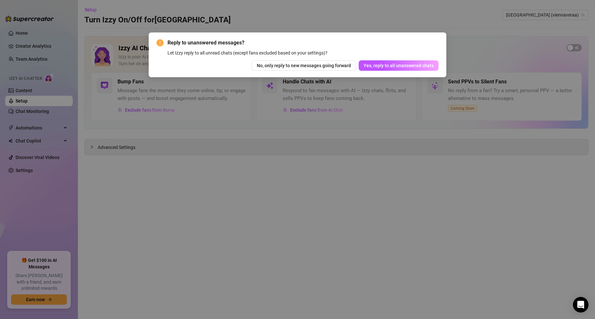
click at [506, 45] on div "Reply to unanswered messages? Let Izzy reply to all unread chats (except fans e…" at bounding box center [297, 159] width 595 height 319
click at [419, 68] on span "Yes, reply to all unanswered chats" at bounding box center [398, 65] width 70 height 5
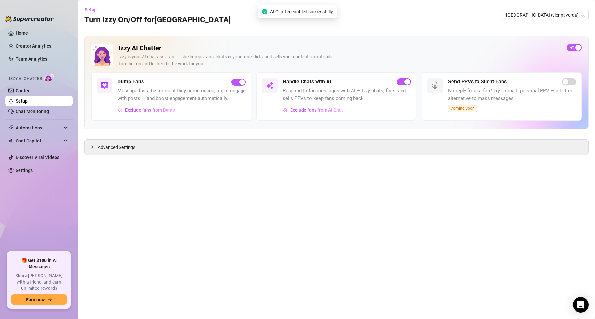
click at [18, 102] on link "Setup" at bounding box center [22, 100] width 12 height 5
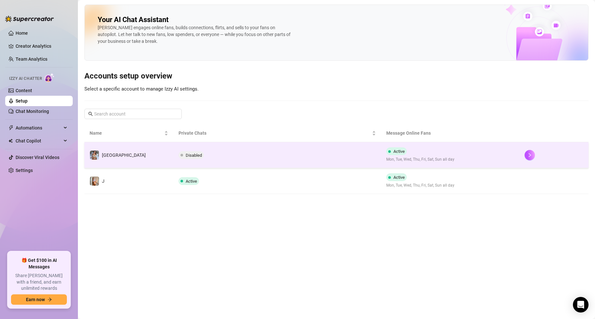
click at [233, 149] on td "Disabled" at bounding box center [276, 155] width 207 height 26
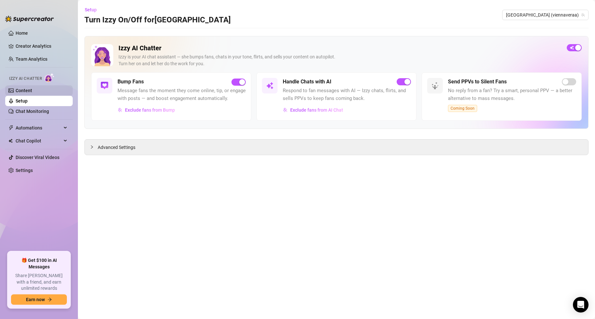
click at [32, 91] on link "Content" at bounding box center [24, 90] width 17 height 5
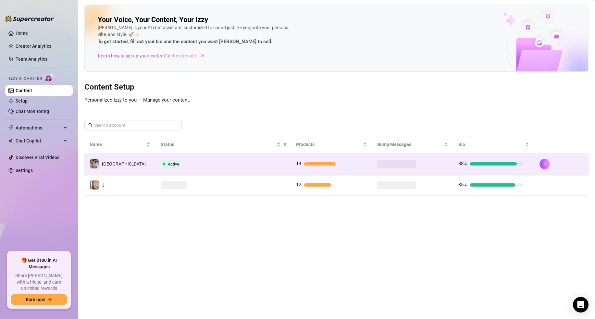
click at [259, 158] on td "Active" at bounding box center [222, 163] width 135 height 21
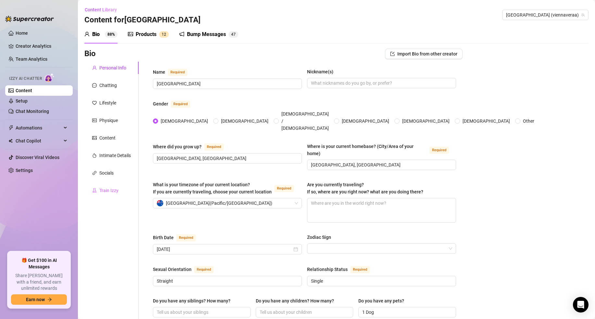
click at [114, 186] on div "Train Izzy" at bounding box center [111, 190] width 54 height 12
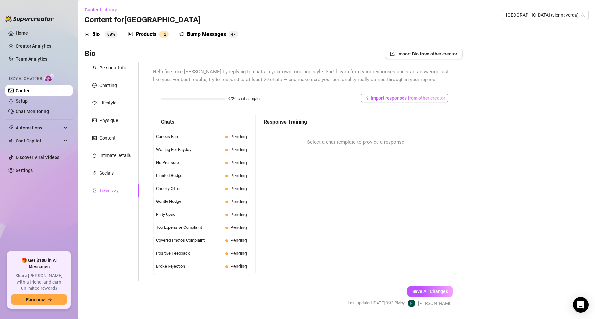
click at [393, 97] on span "Import responses from other creator" at bounding box center [408, 97] width 75 height 5
click at [417, 116] on input "search" at bounding box center [401, 115] width 51 height 10
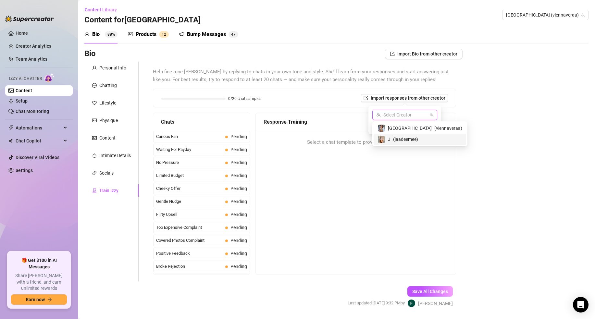
click at [408, 141] on span "( jaadeemee )" at bounding box center [405, 139] width 25 height 7
click at [427, 125] on span "Import" at bounding box center [428, 126] width 14 height 5
click at [176, 135] on span "Curious Fan" at bounding box center [189, 136] width 67 height 6
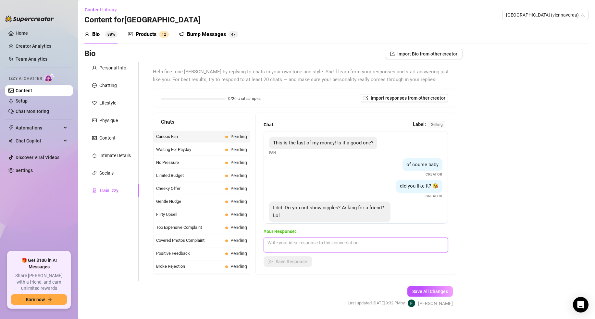
click at [342, 244] on textarea at bounding box center [356, 245] width 184 height 15
paste textarea "I have started recently. Im pretty shy lol. Is this something you are intereste…"
click at [301, 261] on span "Save Response" at bounding box center [291, 261] width 31 height 5
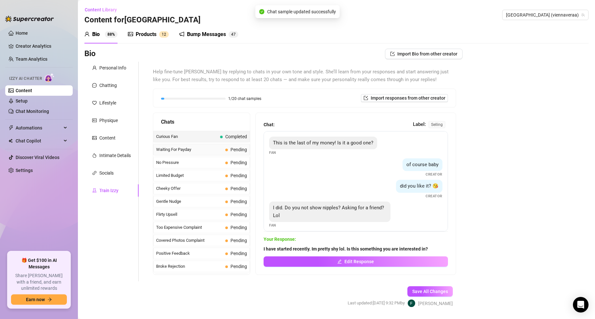
click at [181, 151] on span "Waiting For Payday" at bounding box center [189, 149] width 67 height 6
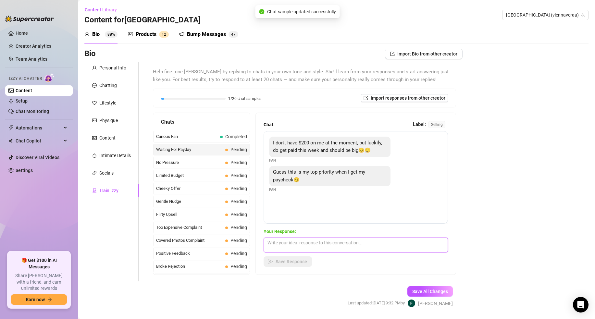
drag, startPoint x: 295, startPoint y: 238, endPoint x: 294, endPoint y: 242, distance: 4.3
click at [294, 238] on textarea at bounding box center [356, 245] width 184 height 15
paste textarea ";) Sounds good baby. I wont dissapoint you hehe x"
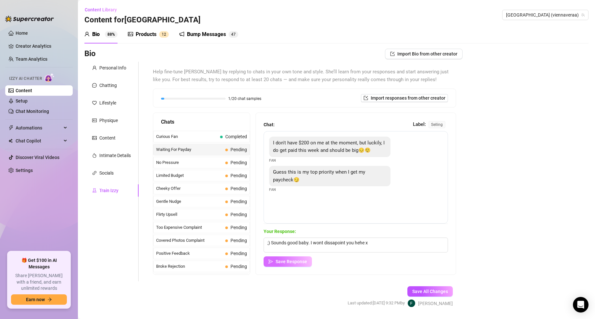
click at [291, 261] on span "Save Response" at bounding box center [291, 261] width 31 height 5
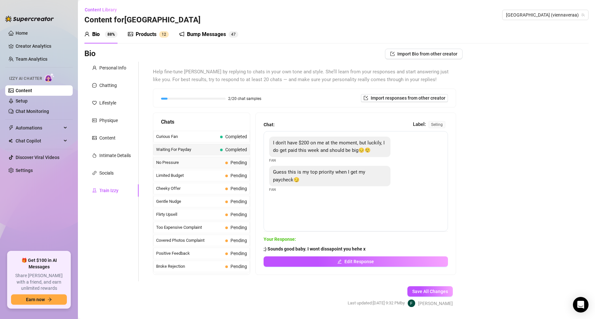
click at [216, 161] on span "No Pressure" at bounding box center [189, 162] width 67 height 6
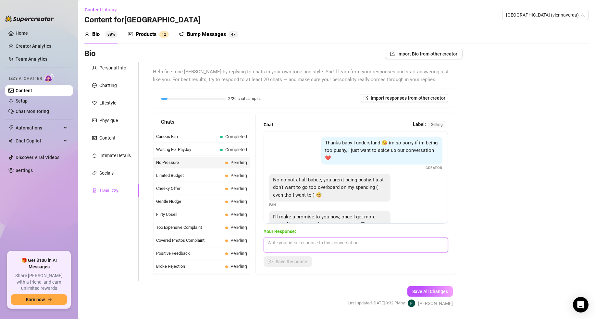
drag, startPoint x: 302, startPoint y: 243, endPoint x: 294, endPoint y: 252, distance: 11.5
click at [302, 243] on textarea at bounding box center [356, 245] width 184 height 15
paste textarea "Sounds good baby, dont stress at all. I appreciate your efforts!"
click at [290, 261] on span "Save Response" at bounding box center [291, 261] width 31 height 5
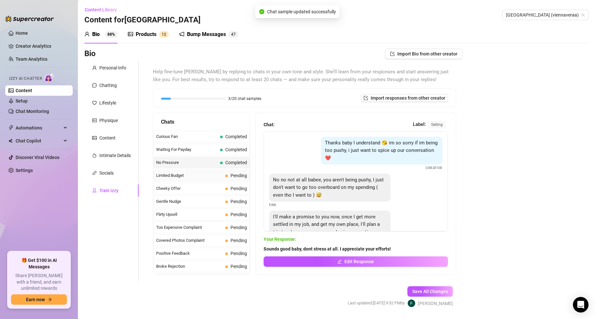
click at [189, 174] on span "Limited Budget" at bounding box center [189, 175] width 67 height 6
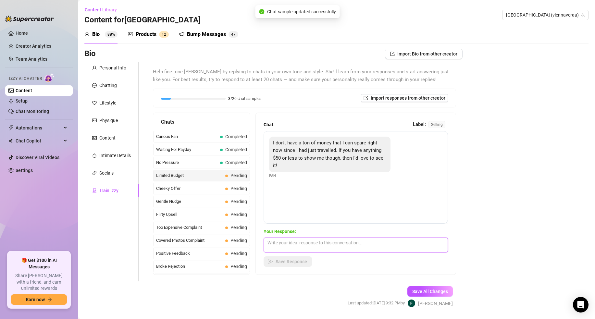
click at [283, 238] on textarea at bounding box center [356, 245] width 184 height 15
paste textarea "Sure baby, I can find something that fits your price range :)"
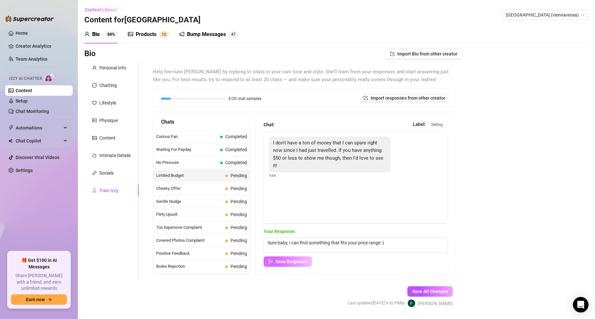
click at [289, 262] on span "Save Response" at bounding box center [291, 261] width 31 height 5
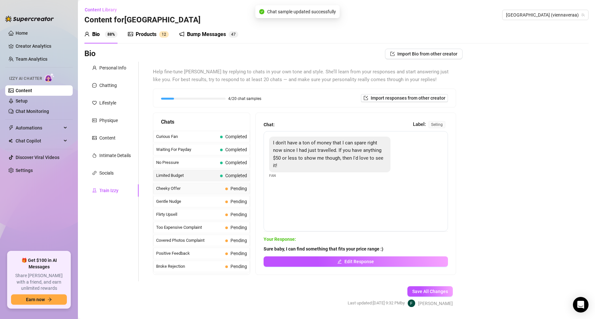
click at [170, 190] on span "Cheeky Offer" at bounding box center [189, 188] width 67 height 6
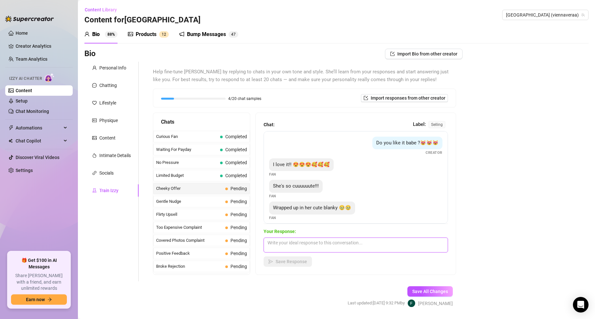
click at [308, 245] on textarea at bounding box center [356, 245] width 184 height 15
paste textarea "Perfect baby, ill find you the perfect video for you right now!"
click at [294, 263] on span "Save Response" at bounding box center [291, 261] width 31 height 5
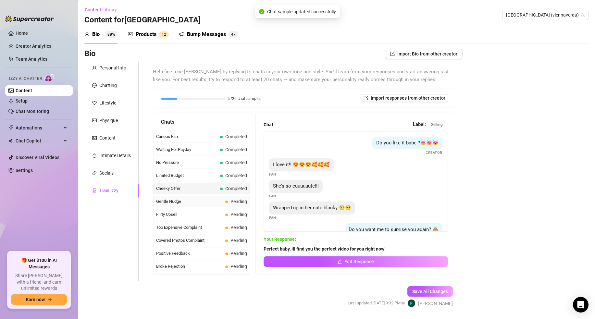
click at [178, 202] on span "Gentle Nudge" at bounding box center [189, 201] width 67 height 6
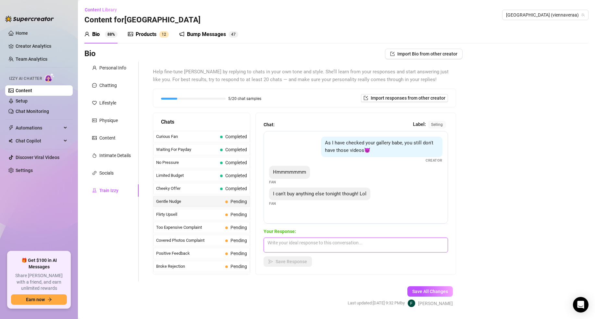
click at [287, 247] on textarea at bounding box center [356, 245] width 184 height 15
paste textarea "Aww baby, you sureeeee. One more wont hurt hehe x"
click at [290, 260] on span "Save Response" at bounding box center [291, 261] width 31 height 5
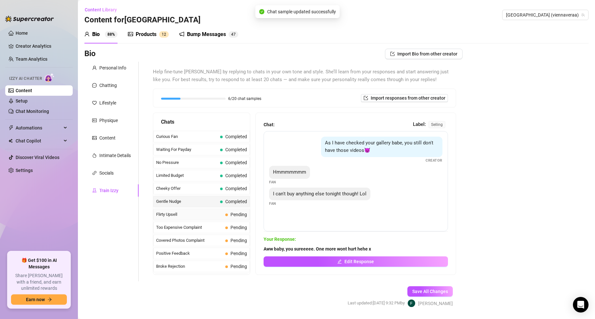
click at [174, 214] on span "Flirty Upsell" at bounding box center [189, 214] width 67 height 6
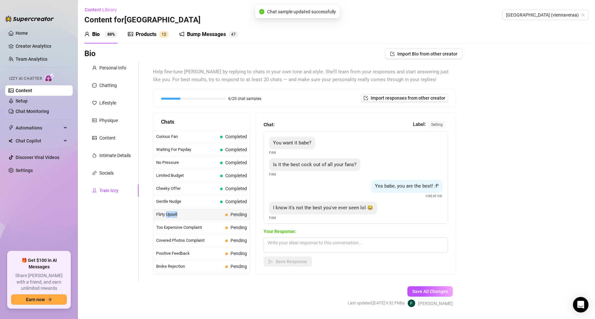
click at [173, 214] on span "Flirty Upsell" at bounding box center [189, 214] width 67 height 6
click at [292, 241] on textarea at bounding box center [356, 245] width 184 height 15
click at [292, 242] on textarea at bounding box center [356, 245] width 184 height 15
paste textarea "It is defiantly up there x dont you worry about that baby x"
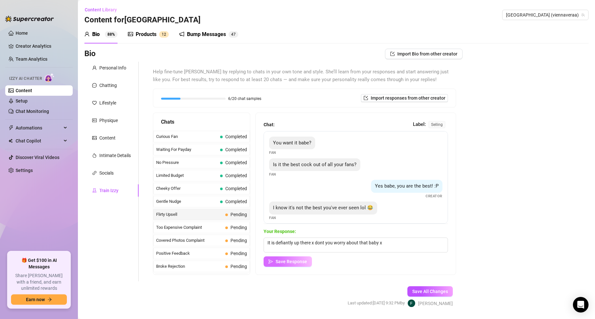
click at [284, 259] on span "Save Response" at bounding box center [291, 261] width 31 height 5
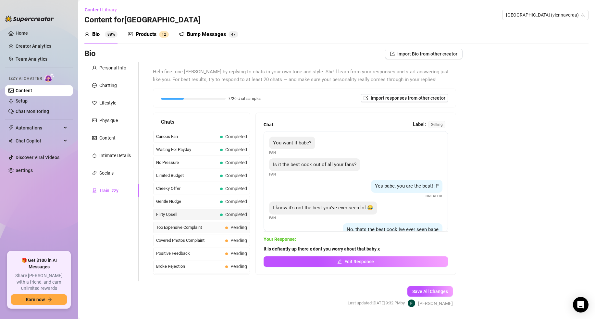
click at [177, 229] on span "Too Expensive Complaint" at bounding box center [189, 227] width 67 height 6
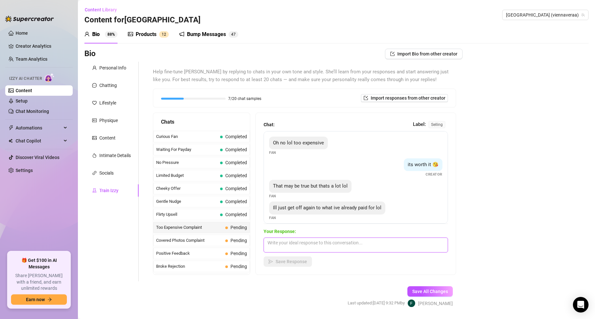
drag, startPoint x: 297, startPoint y: 243, endPoint x: 292, endPoint y: 248, distance: 7.1
click at [297, 243] on textarea at bounding box center [356, 245] width 184 height 15
paste textarea "I understand that x What is a price you had in mind baby?"
click at [283, 264] on span "Save Response" at bounding box center [291, 261] width 31 height 5
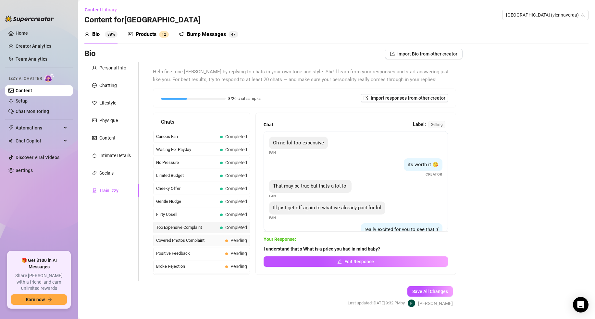
click at [215, 240] on span "Covered Photos Complaint" at bounding box center [189, 240] width 67 height 6
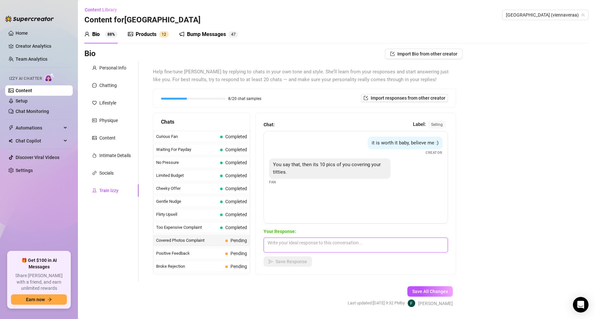
click at [290, 242] on textarea at bounding box center [356, 245] width 184 height 15
paste textarea "Im sorry, What can I do to make it up to you? x"
click at [286, 258] on button "Save Response" at bounding box center [288, 261] width 48 height 10
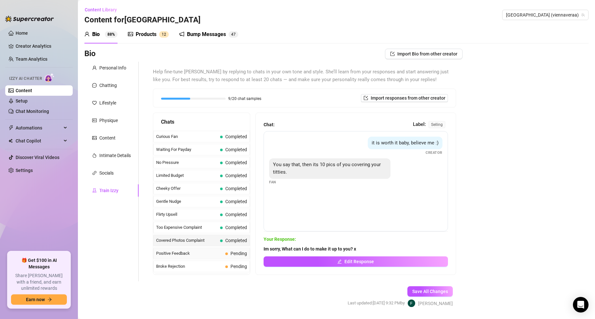
click at [184, 256] on span "Positive Feedback" at bounding box center [189, 253] width 67 height 6
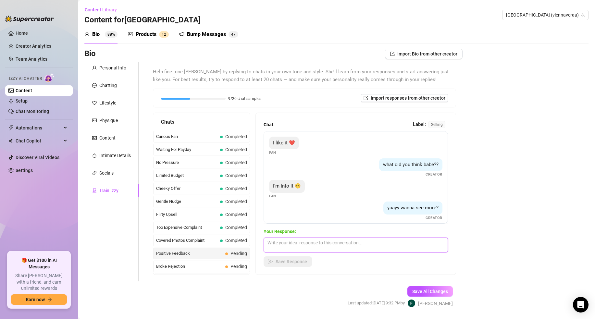
drag, startPoint x: 276, startPoint y: 244, endPoint x: 282, endPoint y: 252, distance: 10.4
click at [276, 244] on textarea at bounding box center [356, 245] width 184 height 15
paste textarea "Perfect, let me find something right now for you baby x"
click at [283, 259] on span "Save Response" at bounding box center [291, 261] width 31 height 5
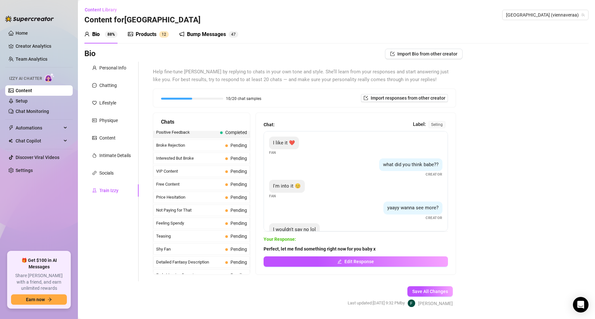
scroll to position [122, 0]
click at [200, 145] on span "Broke Rejection" at bounding box center [189, 144] width 67 height 6
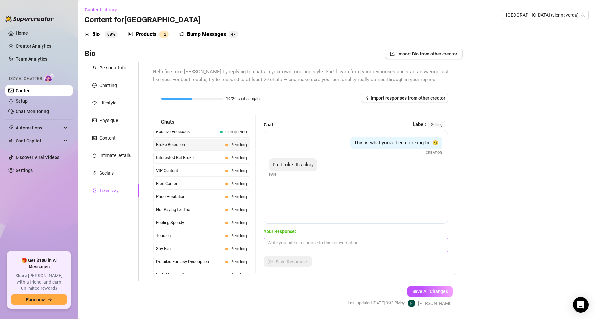
drag, startPoint x: 296, startPoint y: 236, endPoint x: 294, endPoint y: 241, distance: 5.4
click at [296, 237] on div "Your Response: Save Response" at bounding box center [356, 247] width 184 height 39
click at [294, 243] on textarea at bounding box center [356, 245] width 184 height 15
paste textarea "Aw baby, thats okay. No worries at all. Did you want to talk about anything in …"
click at [290, 262] on span "Save Response" at bounding box center [291, 261] width 31 height 5
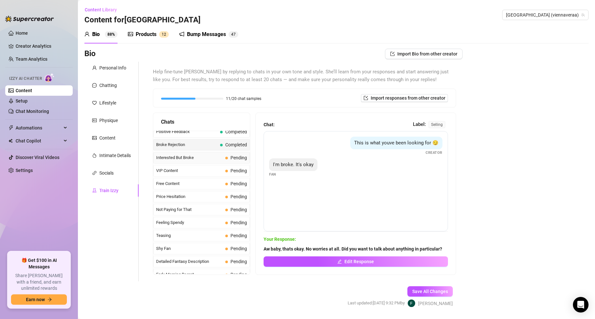
click at [204, 158] on span "Interested But Broke" at bounding box center [189, 157] width 67 height 6
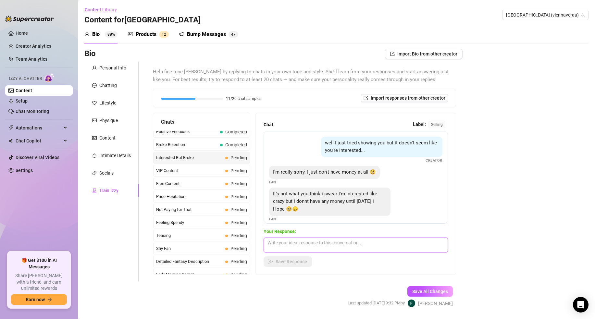
click at [274, 240] on textarea at bounding box center [356, 245] width 184 height 15
paste textarea "Thats okay baby. I understand xx I just wanted to make sure you were still inte…"
click at [279, 262] on span "Save Response" at bounding box center [291, 261] width 31 height 5
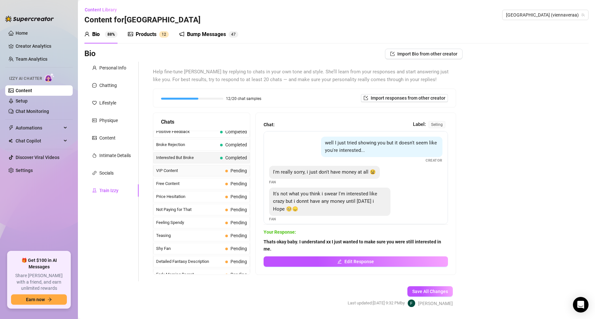
click at [178, 172] on span "VIP Content" at bounding box center [189, 170] width 67 height 6
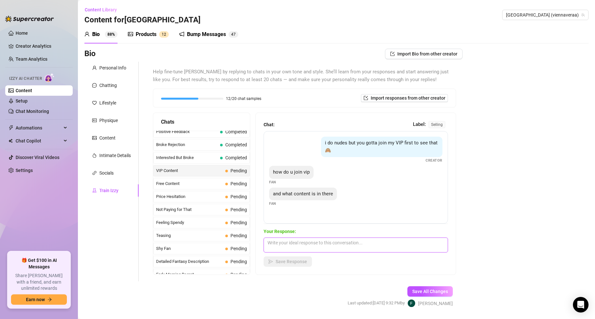
click at [286, 243] on textarea at bounding box center [356, 245] width 184 height 15
paste textarea "Hey baby, VIP Content is paid upfront monthly. Then every week I send you a set…"
click at [282, 259] on span "Save Response" at bounding box center [291, 261] width 31 height 5
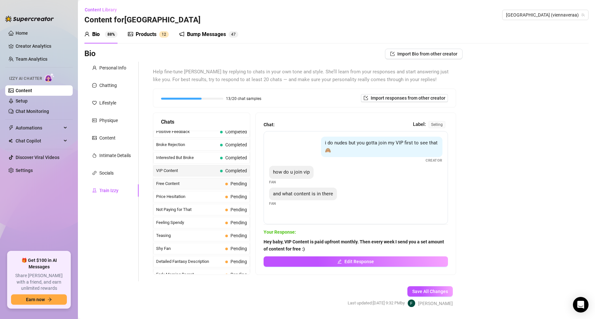
click at [167, 183] on span "Free Content" at bounding box center [189, 183] width 67 height 6
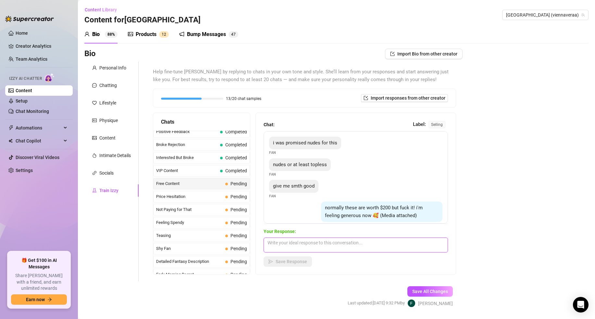
drag, startPoint x: 309, startPoint y: 241, endPoint x: 303, endPoint y: 244, distance: 5.7
click at [309, 241] on textarea at bounding box center [356, 245] width 184 height 15
paste textarea "thats fine baby x I guess you win this time. Here you go"
click at [283, 262] on span "Save Response" at bounding box center [291, 261] width 31 height 5
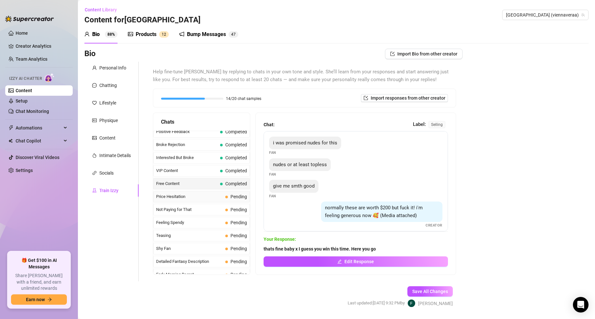
click at [176, 197] on span "Price Hesitation" at bounding box center [189, 196] width 67 height 6
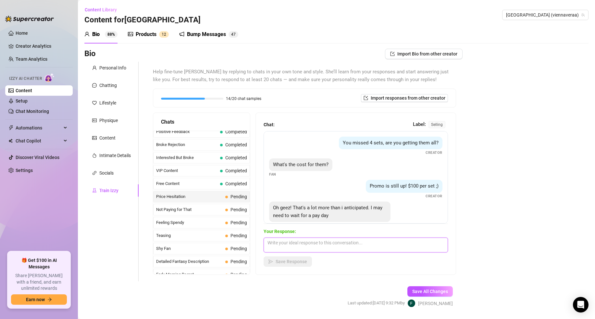
click at [301, 247] on textarea at bounding box center [356, 245] width 184 height 15
paste textarea "Thats okay, how much are you willing to pay baby x"
click at [279, 265] on button "Save Response" at bounding box center [288, 261] width 48 height 10
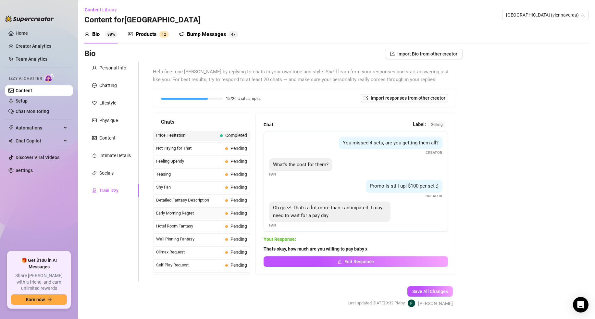
scroll to position [185, 0]
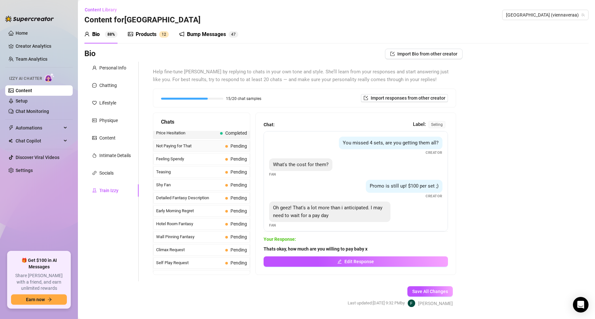
click at [189, 147] on span "Not Paying for That" at bounding box center [189, 146] width 67 height 6
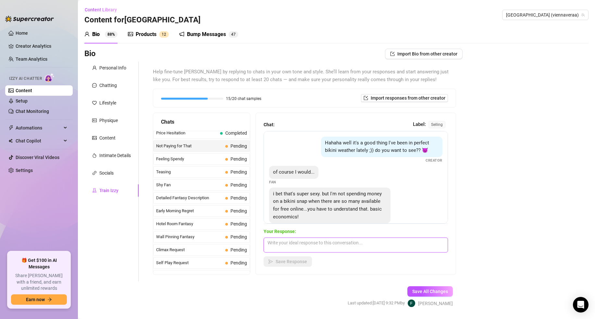
click at [306, 244] on textarea at bounding box center [356, 245] width 184 height 15
paste textarea "I understand but they are my bikini pics x cant find them for free online ;)"
click at [277, 265] on button "Save Response" at bounding box center [288, 261] width 48 height 10
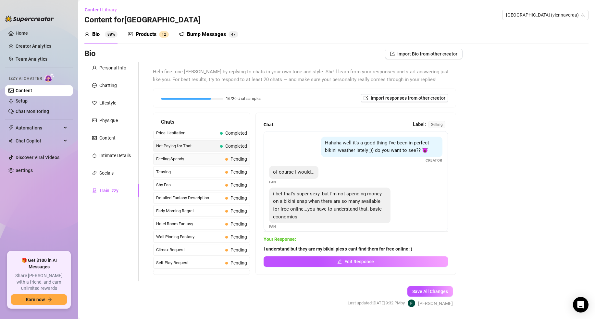
click at [178, 158] on span "Feeling Spendy" at bounding box center [189, 159] width 67 height 6
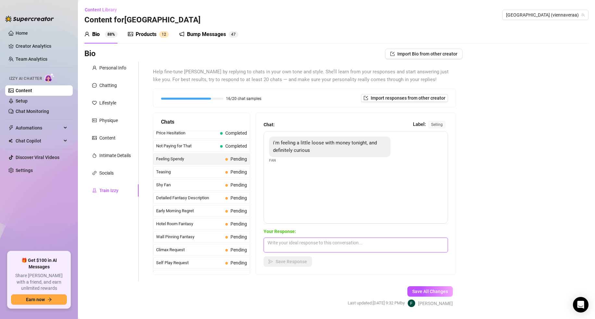
drag, startPoint x: 294, startPoint y: 244, endPoint x: 293, endPoint y: 250, distance: 6.6
click at [294, 244] on textarea at bounding box center [356, 245] width 184 height 15
paste textarea "ooooh, what are you interested in seeing baby x"
click at [285, 268] on div "Chat: Label: selling i'm feeling a little loose with money tonight, and definit…" at bounding box center [356, 194] width 200 height 162
click at [283, 263] on span "Save Response" at bounding box center [291, 261] width 31 height 5
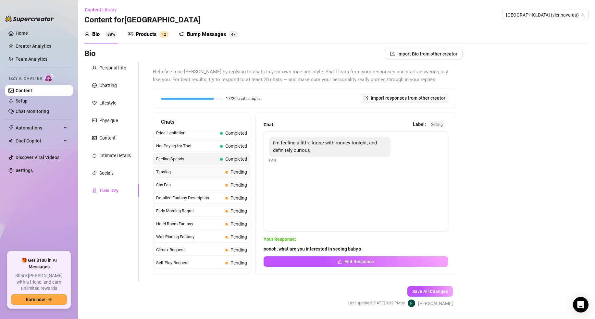
click at [163, 174] on span "Teasing" at bounding box center [189, 172] width 67 height 6
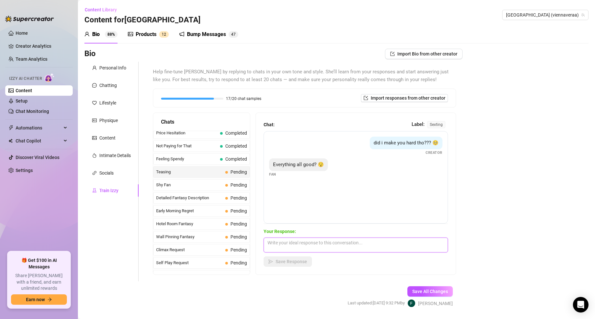
click at [290, 243] on textarea at bounding box center [356, 245] width 184 height 15
paste textarea "mmmmh did you like what you saw baby? x"
drag, startPoint x: 285, startPoint y: 260, endPoint x: 278, endPoint y: 261, distance: 6.6
click at [284, 260] on span "Save Response" at bounding box center [291, 261] width 31 height 5
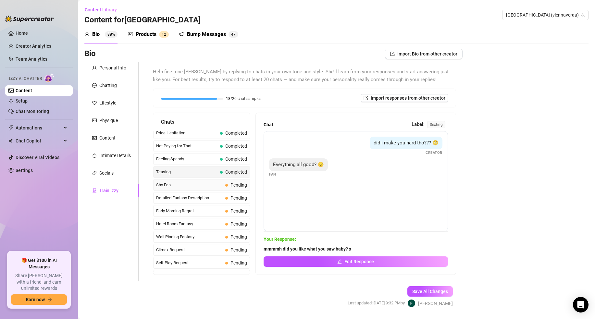
click at [192, 186] on span "Shy Fan" at bounding box center [189, 185] width 67 height 6
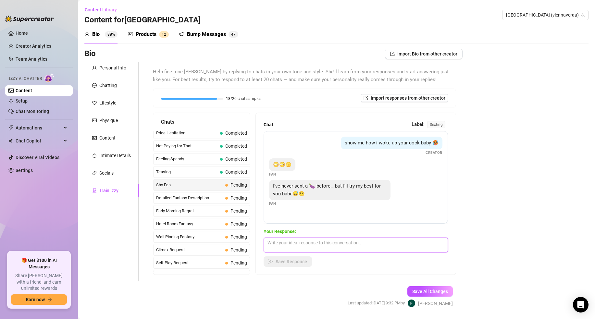
click at [316, 249] on textarea at bounding box center [356, 245] width 184 height 15
paste textarea "Im sure ill be impressed baby x dont stress"
click at [276, 259] on span "Save Response" at bounding box center [291, 261] width 31 height 5
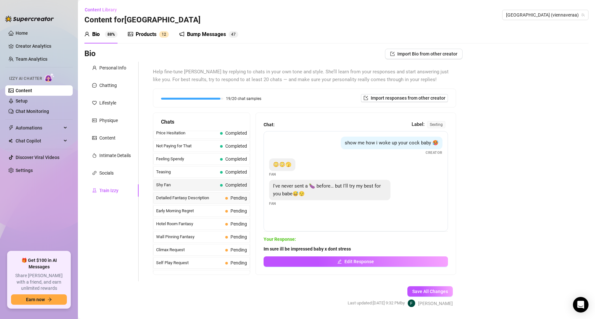
click at [191, 196] on span "Detailed Fantasy Description" at bounding box center [189, 198] width 67 height 6
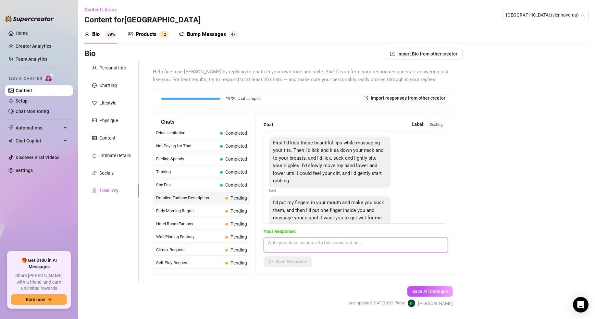
click at [284, 238] on textarea at bounding box center [356, 245] width 184 height 15
paste textarea "oooooh, baby that sounds amazing. Im so wet rn. Are you on the same level? Show…"
click at [281, 257] on button "Save Response" at bounding box center [288, 261] width 48 height 10
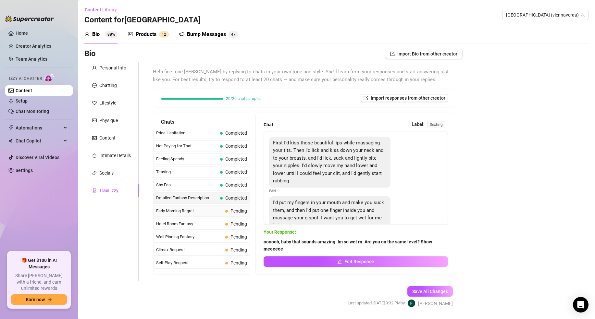
click at [177, 213] on span "Early Morning Regret" at bounding box center [189, 211] width 67 height 6
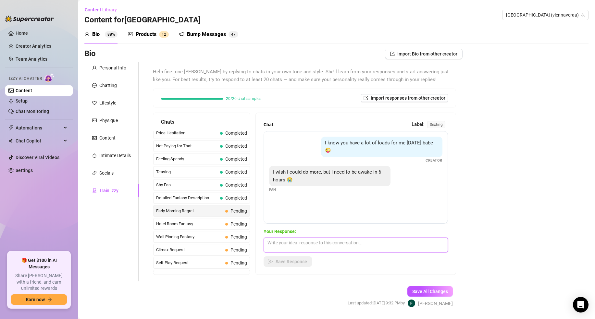
drag, startPoint x: 279, startPoint y: 243, endPoint x: 286, endPoint y: 250, distance: 9.4
click at [279, 243] on textarea at bounding box center [356, 245] width 184 height 15
paste textarea "aw baby x thats okay. I understand... There is always [DATE]"
click at [285, 258] on button "Save Response" at bounding box center [288, 261] width 48 height 10
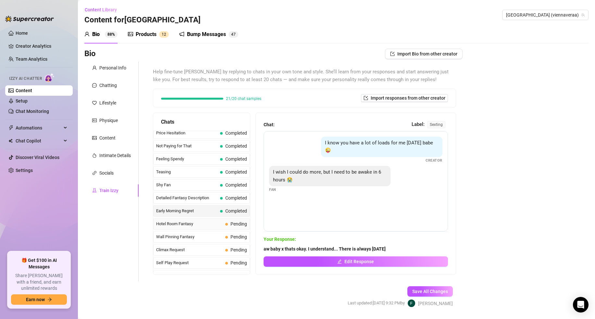
click at [174, 223] on span "Hotel Room Fantasy" at bounding box center [189, 224] width 67 height 6
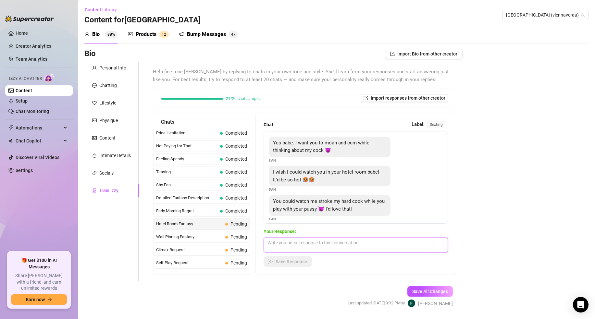
drag, startPoint x: 295, startPoint y: 238, endPoint x: 294, endPoint y: 242, distance: 5.1
click at [295, 238] on textarea at bounding box center [356, 245] width 184 height 15
paste textarea "You may not be here with me rn x but how about you show me you stroking your co…"
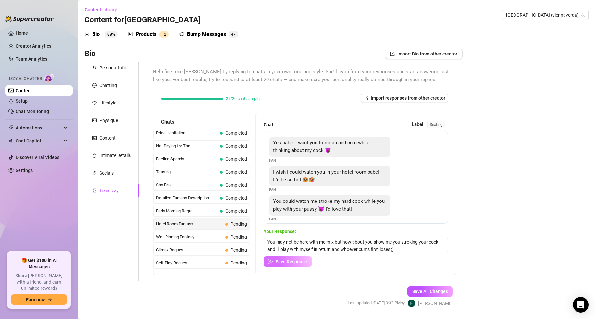
click at [290, 258] on button "Save Response" at bounding box center [288, 261] width 48 height 10
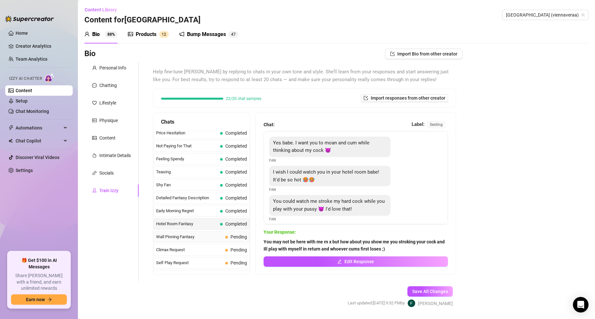
click at [192, 239] on span "Wall Pinning Fantasy" at bounding box center [189, 237] width 67 height 6
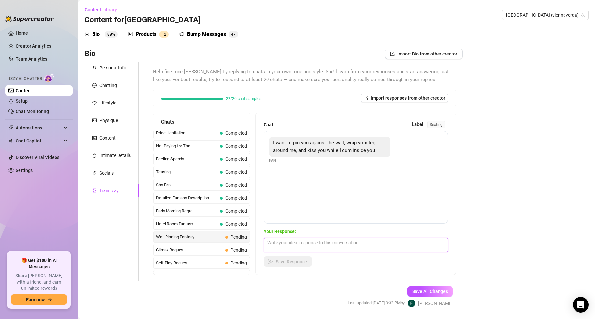
drag, startPoint x: 276, startPoint y: 246, endPoint x: 283, endPoint y: 258, distance: 13.5
click at [276, 246] on textarea at bounding box center [356, 245] width 184 height 15
paste textarea "hehe you couldnt of said it any better x Thats my favourite. Wall Pinning x"
click at [283, 261] on span "Save Response" at bounding box center [291, 261] width 31 height 5
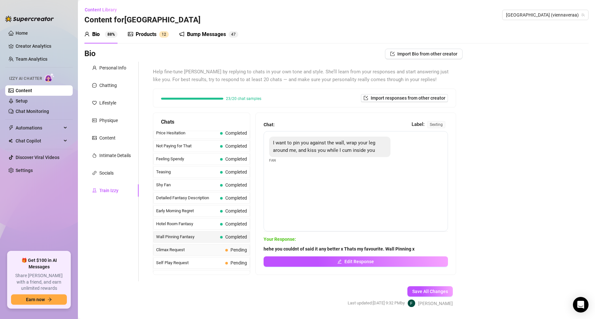
drag, startPoint x: 194, startPoint y: 251, endPoint x: 210, endPoint y: 251, distance: 15.3
click at [194, 251] on span "Climax Request" at bounding box center [189, 250] width 67 height 6
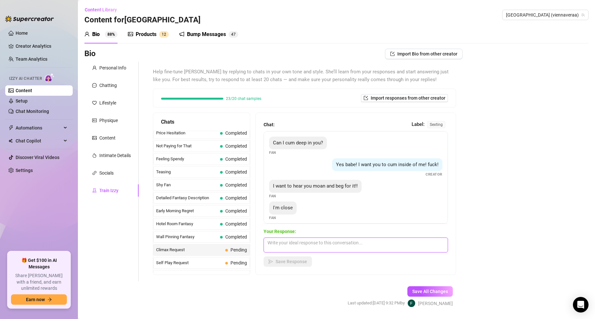
click at [278, 244] on textarea at bounding box center [356, 245] width 184 height 15
paste textarea "come on baby x deeper inside of me x cum in me. I want you to cum deep inside o…"
click at [284, 258] on button "Save Response" at bounding box center [288, 261] width 48 height 10
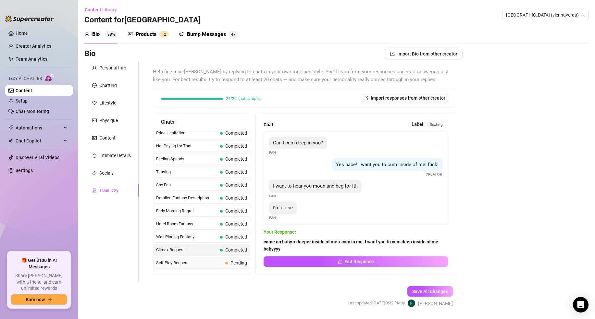
click at [210, 263] on span "Self Play Request" at bounding box center [189, 263] width 67 height 6
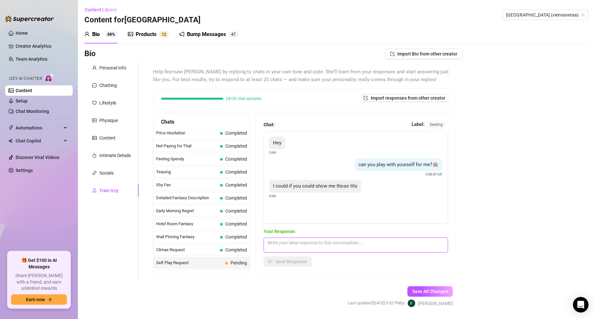
click at [285, 244] on textarea at bounding box center [356, 245] width 184 height 15
paste textarea "Of course baby coming right up x"
click at [283, 260] on span "Save Response" at bounding box center [291, 261] width 31 height 5
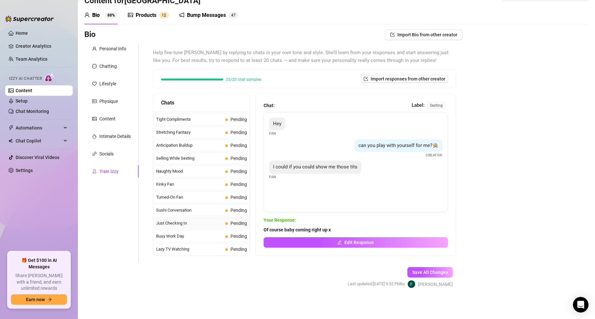
scroll to position [323, 0]
click at [197, 123] on div "Tight Compliments Pending" at bounding box center [201, 119] width 97 height 12
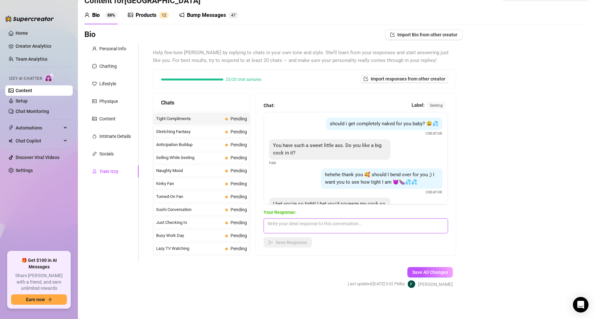
click at [326, 225] on textarea at bounding box center [356, 225] width 184 height 15
paste textarea "Hehe, Id love for you to stretch my tight little asshole out x"
click at [291, 246] on button "Save Response" at bounding box center [288, 242] width 48 height 10
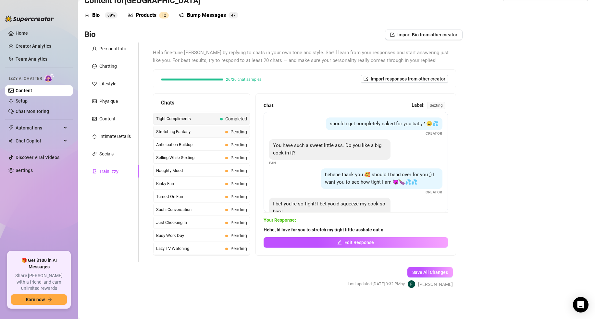
drag, startPoint x: 217, startPoint y: 131, endPoint x: 223, endPoint y: 132, distance: 5.9
click at [216, 131] on span "Stretching Fantasy" at bounding box center [189, 132] width 67 height 6
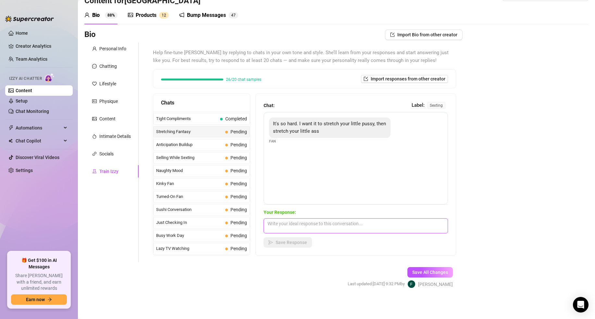
drag, startPoint x: 280, startPoint y: 219, endPoint x: 279, endPoint y: 227, distance: 7.2
click at [280, 220] on textarea at bounding box center [356, 225] width 184 height 15
paste textarea "ehehe x baby thats all I ever want. Every guy ive been with has always disappoi…"
click at [280, 239] on button "Save Response" at bounding box center [288, 242] width 48 height 10
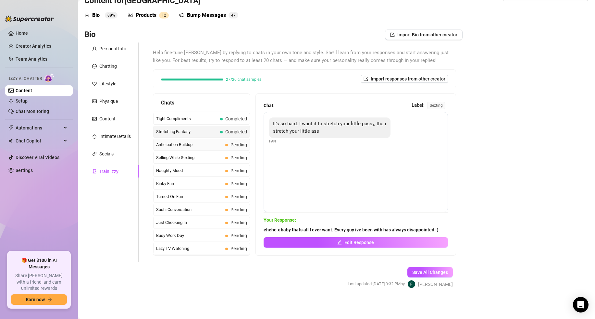
click at [178, 144] on span "Anticipation Buildup" at bounding box center [189, 144] width 67 height 6
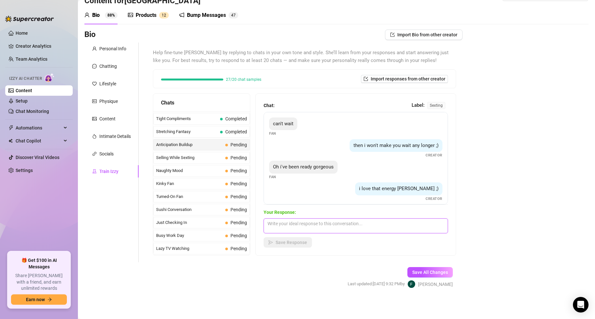
click at [297, 223] on textarea at bounding box center [356, 225] width 184 height 15
paste textarea "hehe is this what you were expecting?"
click at [286, 243] on span "Save Response" at bounding box center [291, 242] width 31 height 5
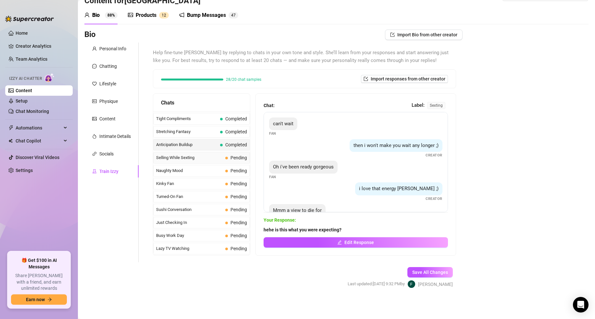
click at [197, 158] on span "Selling While Sexting" at bounding box center [189, 157] width 67 height 6
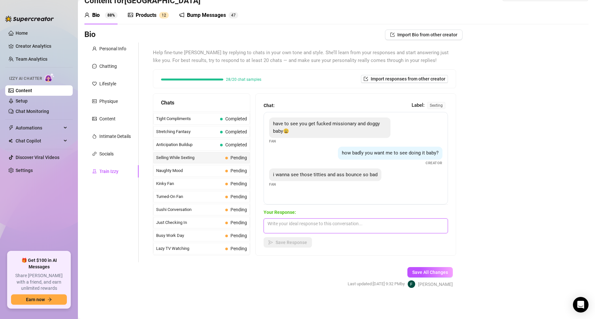
click at [276, 223] on textarea at bounding box center [356, 225] width 184 height 15
paste textarea "hehe ive gotchu baby x let me find you something. I need to also see that hard …"
drag, startPoint x: 276, startPoint y: 245, endPoint x: 271, endPoint y: 245, distance: 4.9
click at [276, 245] on span "Save Response" at bounding box center [291, 242] width 31 height 5
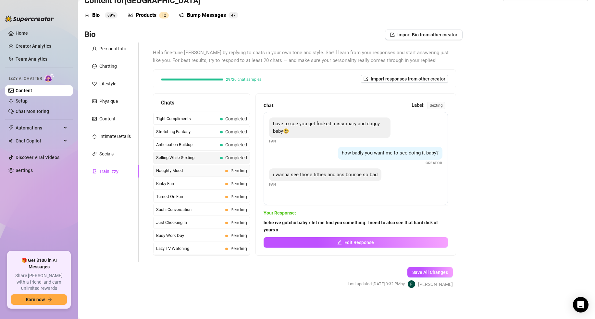
click at [187, 170] on span "Naughty Mood" at bounding box center [189, 170] width 67 height 6
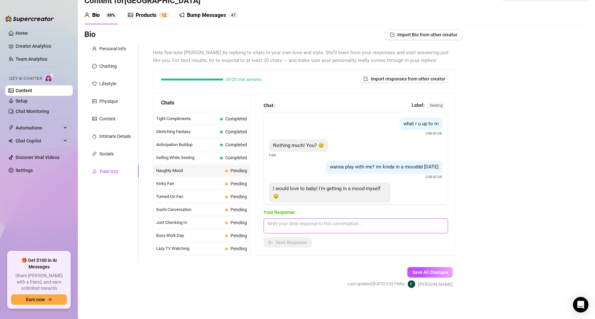
click at [288, 225] on textarea at bounding box center [356, 225] width 184 height 15
paste textarea "exactly the right response x What can I help you with tonight [PERSON_NAME]"
click at [286, 240] on span "Save Response" at bounding box center [291, 242] width 31 height 5
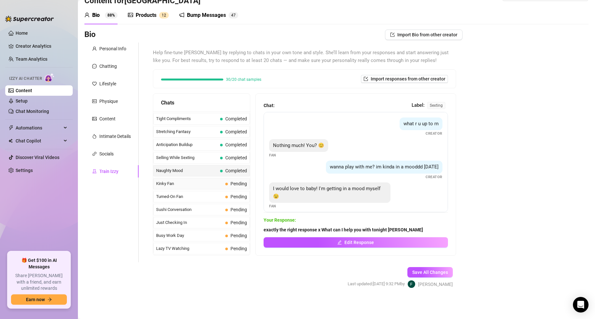
click at [190, 181] on span "Kinky Fan" at bounding box center [189, 183] width 67 height 6
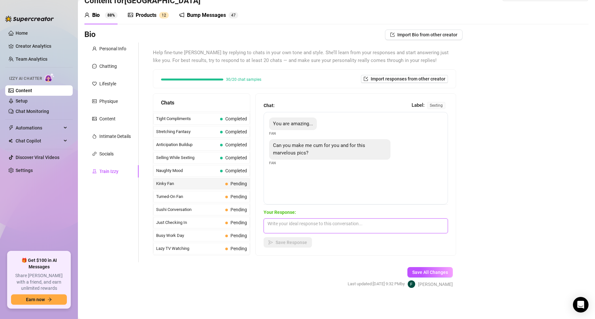
drag, startPoint x: 292, startPoint y: 230, endPoint x: 289, endPoint y: 237, distance: 7.1
click at [292, 230] on textarea at bounding box center [356, 225] width 184 height 15
paste textarea "I Sure can baby, I can do a JOI Video for you rn if you want?"
click at [288, 240] on span "Save Response" at bounding box center [291, 242] width 31 height 5
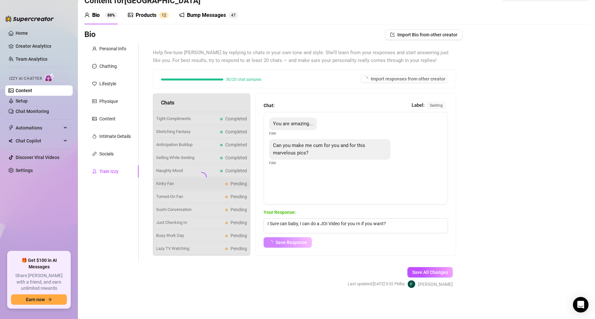
click button "Save Response" at bounding box center [288, 242] width 48 height 10
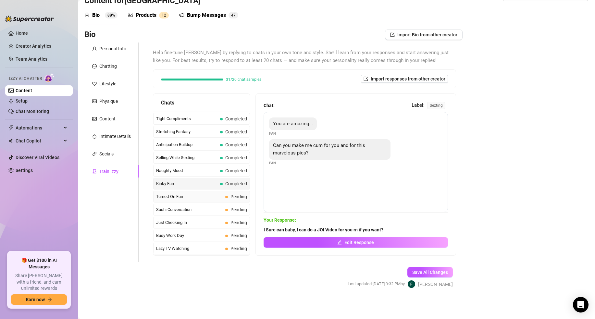
click at [175, 196] on span "Turned-On Fan" at bounding box center [189, 196] width 67 height 6
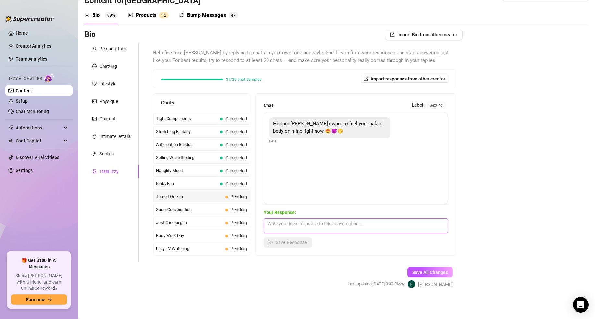
drag, startPoint x: 288, startPoint y: 223, endPoint x: 288, endPoint y: 229, distance: 6.8
click at [288, 223] on textarea at bounding box center [356, 225] width 184 height 15
paste textarea "thats all ive ever wanted baby x Why didnt you ask sooner hehe"
click at [284, 240] on span "Save Response" at bounding box center [291, 242] width 31 height 5
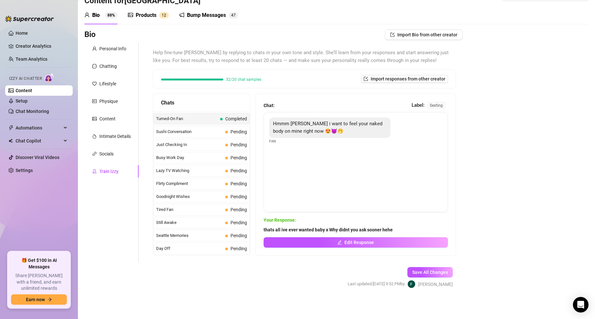
scroll to position [402, 0]
click at [204, 131] on span "Sushi Conversation" at bounding box center [189, 131] width 67 height 6
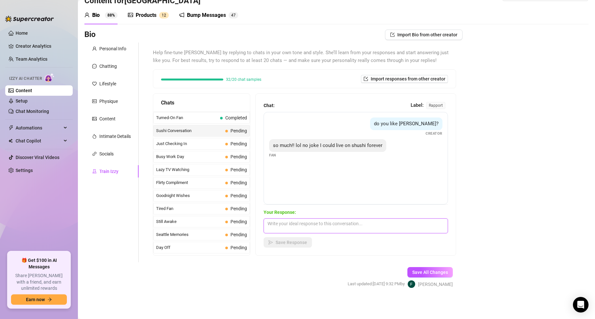
click at [317, 221] on textarea at bounding box center [356, 225] width 184 height 15
paste textarea "sushi is my go to food all the time. I love it so much"
drag, startPoint x: 276, startPoint y: 244, endPoint x: 256, endPoint y: 243, distance: 20.2
click at [276, 244] on span "Save Response" at bounding box center [291, 242] width 31 height 5
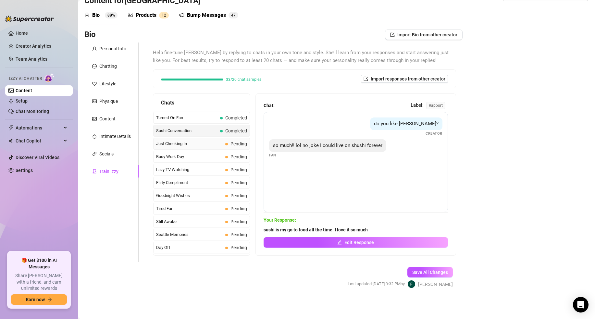
click at [200, 144] on span "Just Checking In" at bounding box center [189, 144] width 67 height 6
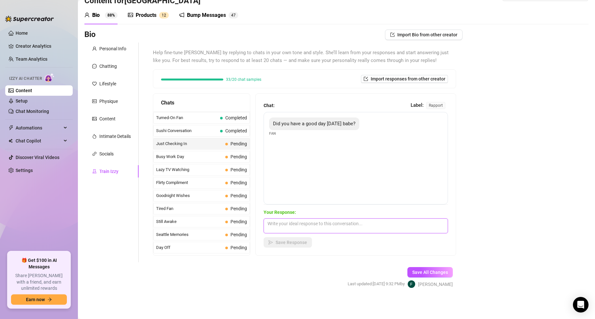
click at [277, 226] on textarea at bounding box center [356, 225] width 184 height 15
paste textarea "I actually had a very productive day baby x how was your day?"
click at [274, 239] on button "Save Response" at bounding box center [288, 242] width 48 height 10
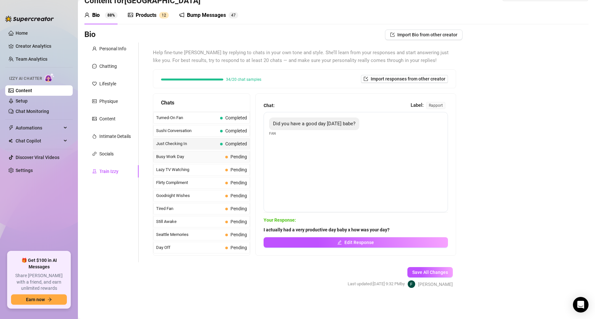
click at [203, 157] on span "Busy Work Day" at bounding box center [189, 156] width 67 height 6
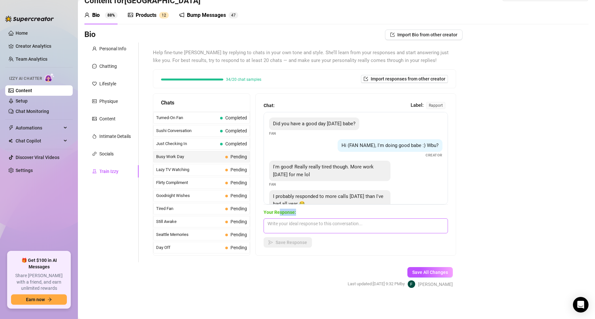
drag, startPoint x: 280, startPoint y: 216, endPoint x: 281, endPoint y: 221, distance: 5.2
click at [281, 220] on div "Your Response: Save Response" at bounding box center [356, 228] width 184 height 39
click at [281, 223] on textarea at bounding box center [356, 225] width 184 height 15
paste textarea "hahaha thats crazy. Atleast your day is over now. Can I help you relax with any…"
drag, startPoint x: 278, startPoint y: 241, endPoint x: 274, endPoint y: 241, distance: 3.9
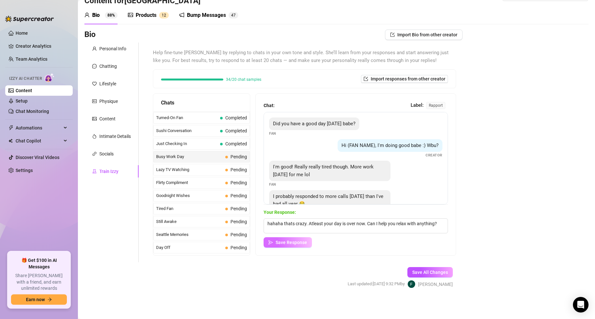
click at [278, 241] on span "Save Response" at bounding box center [291, 242] width 31 height 5
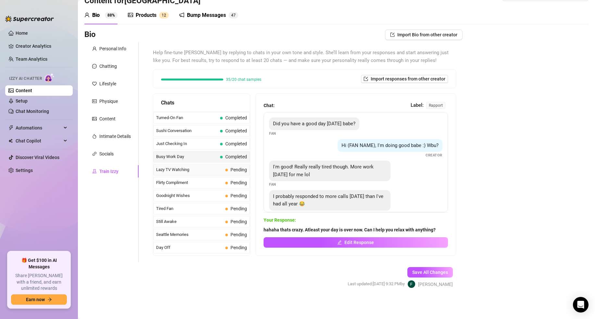
click at [174, 168] on span "Lazy TV Watching" at bounding box center [189, 169] width 67 height 6
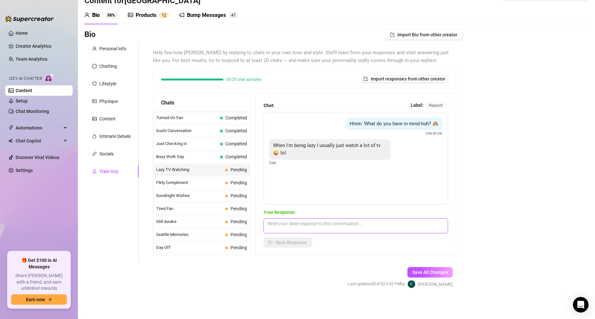
drag, startPoint x: 293, startPoint y: 222, endPoint x: 288, endPoint y: 232, distance: 11.6
click at [293, 222] on textarea at bounding box center [356, 225] width 184 height 15
paste textarea "hehe any shows / movies in particular? Whats your favourite."
click at [284, 242] on span "Save Response" at bounding box center [291, 242] width 31 height 5
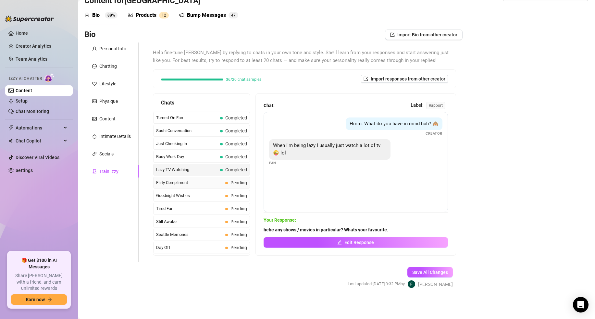
drag, startPoint x: 180, startPoint y: 182, endPoint x: 187, endPoint y: 184, distance: 6.8
click at [180, 182] on span "Flirty Compliment" at bounding box center [189, 182] width 67 height 6
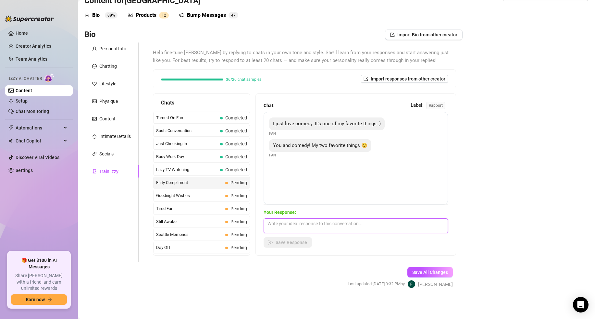
click at [269, 222] on textarea at bounding box center [356, 225] width 184 height 15
paste textarea "hehe x Im glad that im your favourite x thats so sweet."
click at [282, 243] on span "Save Response" at bounding box center [291, 242] width 31 height 5
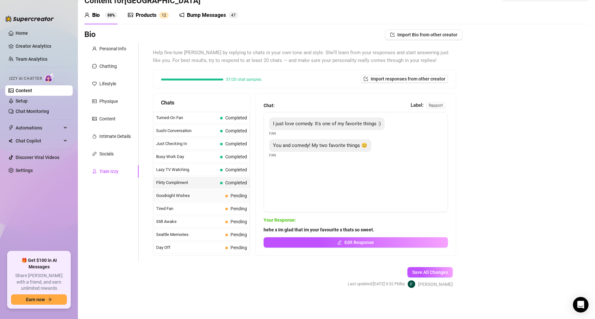
click at [185, 195] on span "Goodnight Wishes" at bounding box center [189, 195] width 67 height 6
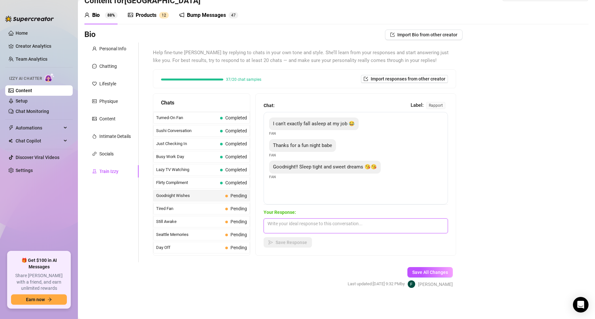
click at [280, 227] on textarea at bounding box center [356, 225] width 184 height 15
paste textarea "Sweet dreams baby x talk soon"
click at [280, 237] on div "Your Response: Sweet dreams baby x talk soon Save Response" at bounding box center [356, 228] width 184 height 39
click at [277, 239] on button "Save Response" at bounding box center [288, 242] width 48 height 10
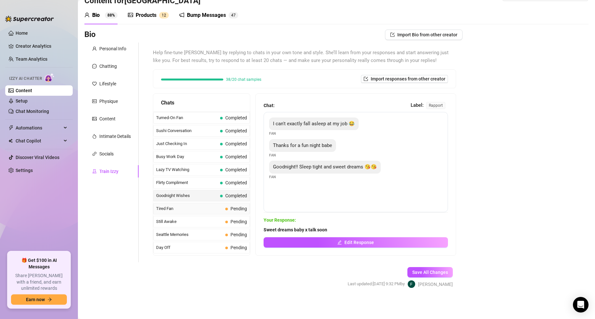
click at [202, 205] on span "Tired Fan" at bounding box center [189, 208] width 67 height 6
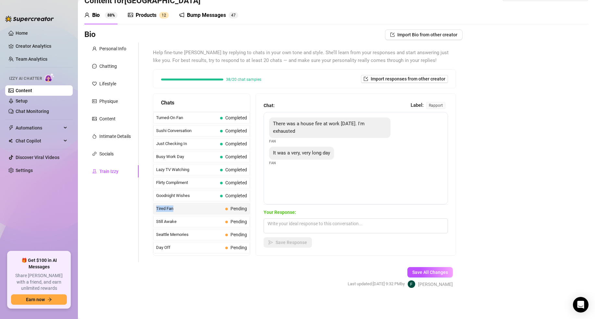
click at [202, 205] on span "Tired Fan" at bounding box center [189, 208] width 67 height 6
drag, startPoint x: 270, startPoint y: 224, endPoint x: 282, endPoint y: 229, distance: 13.0
click at [270, 224] on textarea at bounding box center [356, 225] width 184 height 15
paste textarea "Oh true, firefighter? What do you actually have to do."
click at [300, 240] on span "Save Response" at bounding box center [291, 242] width 31 height 5
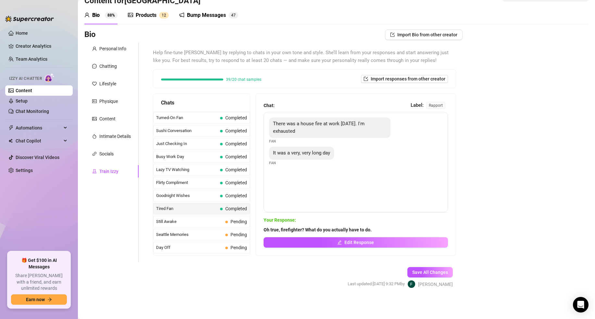
drag, startPoint x: 204, startPoint y: 224, endPoint x: 252, endPoint y: 230, distance: 49.1
click at [204, 224] on span "Still Awake" at bounding box center [189, 221] width 67 height 6
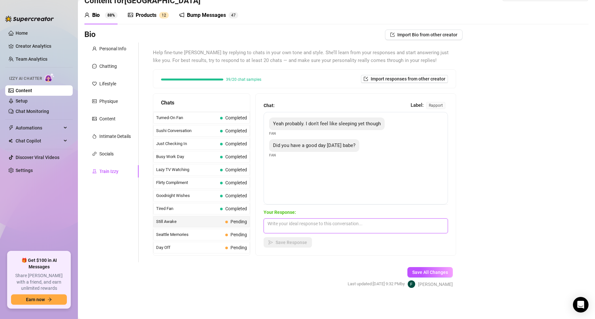
click at [294, 231] on textarea at bounding box center [356, 225] width 184 height 15
paste textarea "Yeah it was okay x Just very busy. What did you get up to [DATE]? Good to see y…"
click at [291, 242] on span "Save Response" at bounding box center [291, 242] width 31 height 5
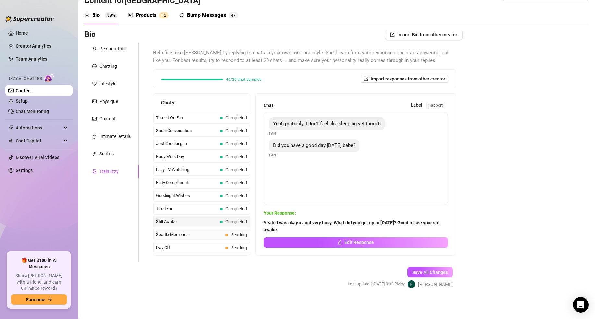
drag, startPoint x: 207, startPoint y: 234, endPoint x: 222, endPoint y: 234, distance: 14.3
click at [207, 234] on span "Seattle Memories" at bounding box center [189, 234] width 67 height 6
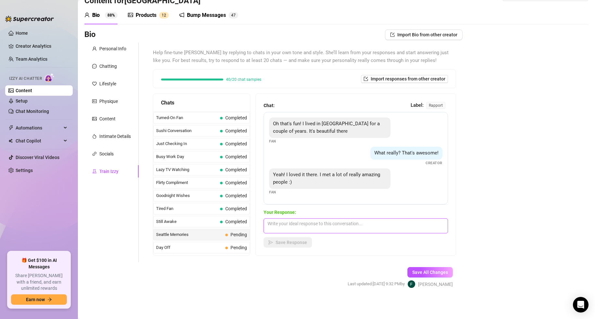
drag, startPoint x: 278, startPoint y: 227, endPoint x: 282, endPoint y: 229, distance: 4.2
click at [281, 228] on textarea at bounding box center [356, 225] width 184 height 15
paste textarea "Thats awesome, thats a dream location for me. Whats your favourite thing about …"
click at [283, 240] on span "Save Response" at bounding box center [291, 242] width 31 height 5
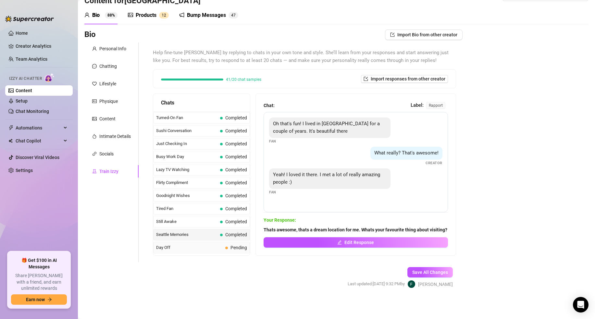
click at [216, 246] on span "Day Off" at bounding box center [189, 247] width 67 height 6
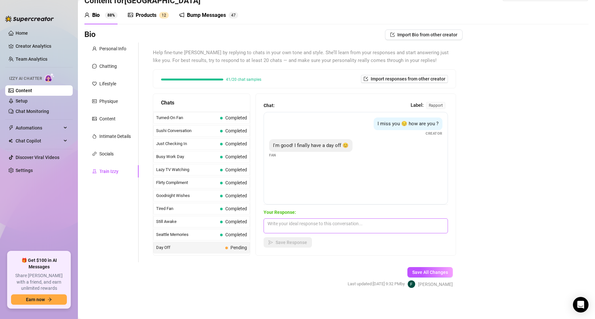
drag, startPoint x: 286, startPoint y: 234, endPoint x: 283, endPoint y: 230, distance: 5.1
click at [285, 233] on div "Your Response: Save Response" at bounding box center [356, 228] width 184 height 39
click at [283, 230] on textarea at bounding box center [356, 225] width 184 height 15
paste textarea "ooooh, what are your plans for your day off?"
click at [283, 240] on span "Save Response" at bounding box center [291, 242] width 31 height 5
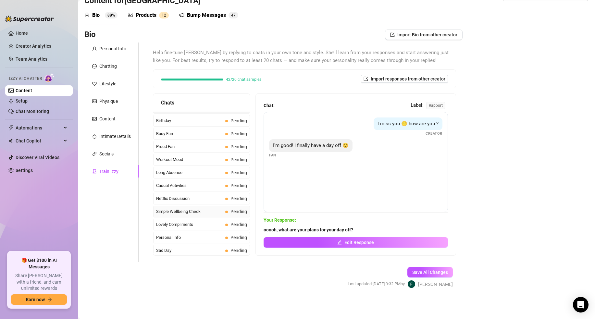
scroll to position [543, 0]
drag, startPoint x: 182, startPoint y: 118, endPoint x: 177, endPoint y: 121, distance: 5.2
click at [182, 118] on span "Birthday" at bounding box center [189, 120] width 67 height 6
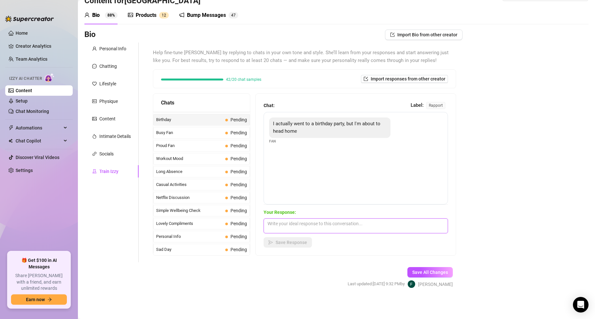
drag, startPoint x: 277, startPoint y: 227, endPoint x: 280, endPoint y: 238, distance: 11.2
click at [277, 227] on textarea at bounding box center [356, 225] width 184 height 15
paste textarea "Oh true, hurryyyyy up and head home so we can talk properly x"
click at [280, 242] on span "Save Response" at bounding box center [291, 242] width 31 height 5
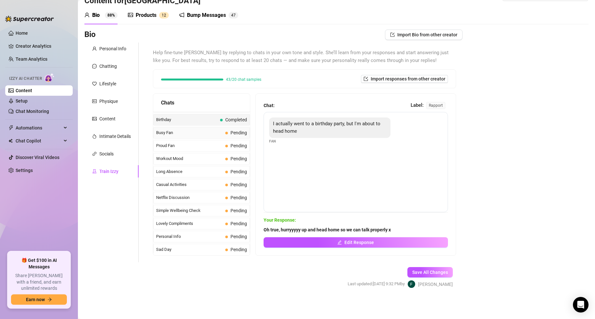
click at [175, 135] on span "Busy Fan" at bounding box center [189, 132] width 67 height 6
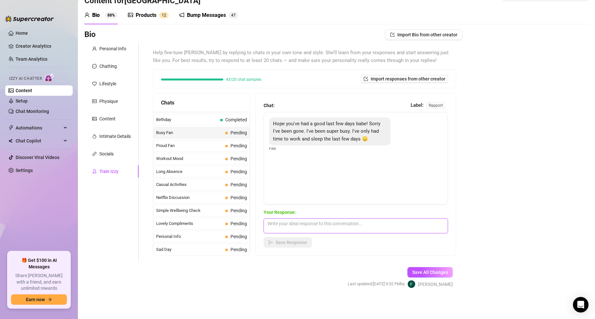
click at [313, 227] on textarea at bounding box center [356, 225] width 184 height 15
paste textarea "Thats all good baby x atleast your back now!!"
click at [291, 244] on span "Save Response" at bounding box center [291, 242] width 31 height 5
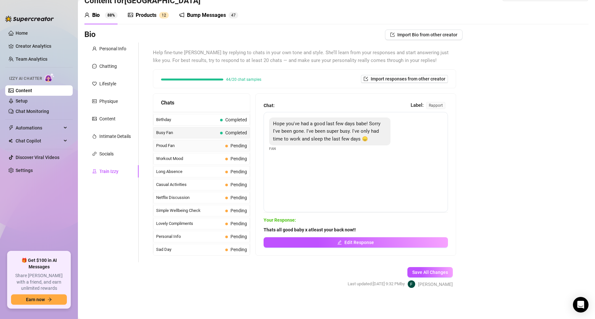
drag, startPoint x: 195, startPoint y: 143, endPoint x: 213, endPoint y: 149, distance: 19.0
click at [195, 143] on span "Proud Fan" at bounding box center [189, 145] width 67 height 6
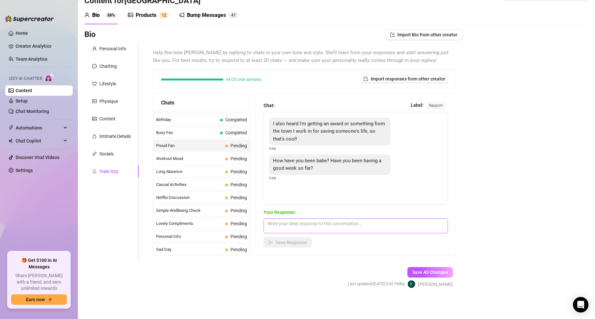
click at [286, 217] on div "Your Response: Save Response" at bounding box center [356, 228] width 184 height 39
click at [285, 222] on textarea at bounding box center [356, 225] width 184 height 15
paste textarea "Thats so good! Tell me about how you saved someones life thats awesome. My week…"
click at [280, 239] on button "Save Response" at bounding box center [288, 242] width 48 height 10
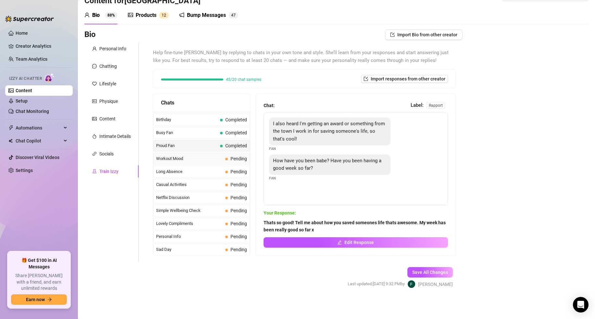
click at [202, 158] on span "Workout Mood" at bounding box center [189, 158] width 67 height 6
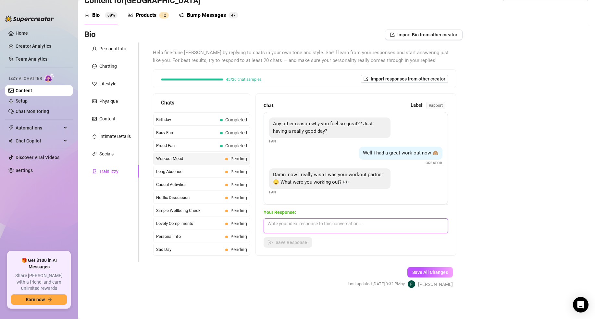
click at [281, 222] on textarea at bounding box center [356, 225] width 184 height 15
click at [282, 222] on textarea at bounding box center [356, 225] width 184 height 15
paste textarea "I usually just do legs. I dont want to workout upper incase I start to look to …"
click at [268, 246] on button "Save Response" at bounding box center [288, 242] width 48 height 10
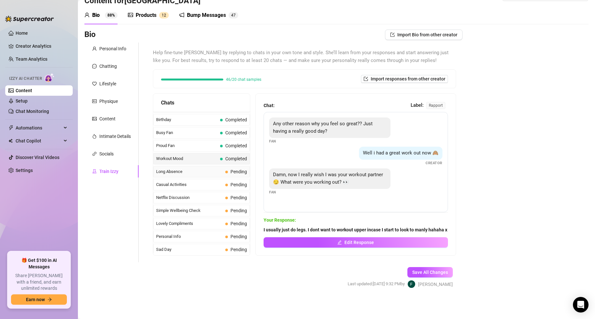
click at [169, 173] on span "Long Absence" at bounding box center [189, 171] width 67 height 6
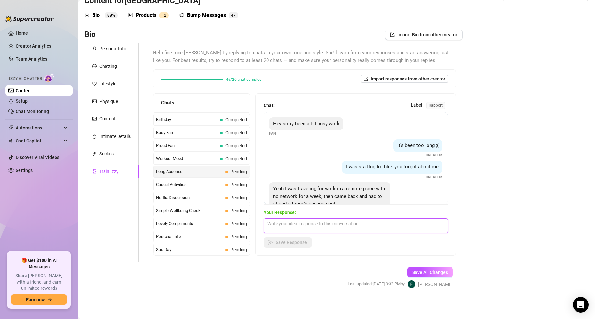
click at [310, 228] on textarea at bounding box center [356, 225] width 184 height 15
paste textarea "Thats okay x atleast your back now baby"
click at [295, 241] on span "Save Response" at bounding box center [291, 242] width 31 height 5
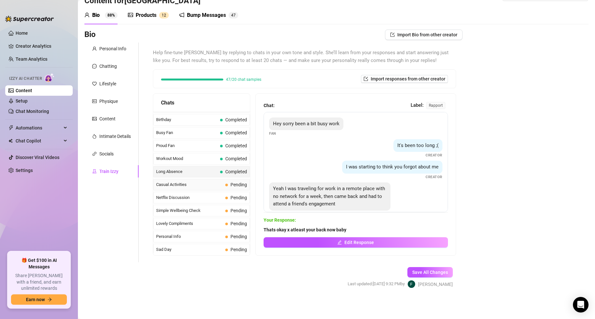
click at [207, 185] on span "Casual Activities" at bounding box center [189, 184] width 67 height 6
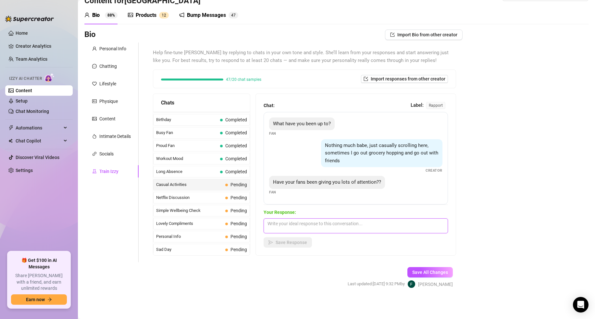
drag, startPoint x: 285, startPoint y: 229, endPoint x: 282, endPoint y: 234, distance: 5.7
click at [285, 229] on textarea at bounding box center [356, 225] width 184 height 15
paste textarea "Honestly lately its been pretty quiet. Are you trying to change that x?"
click at [282, 239] on button "Save Response" at bounding box center [288, 242] width 48 height 10
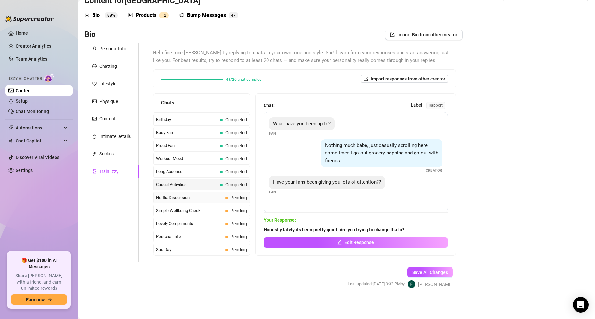
click at [179, 196] on span "Netflix Discussion" at bounding box center [189, 197] width 67 height 6
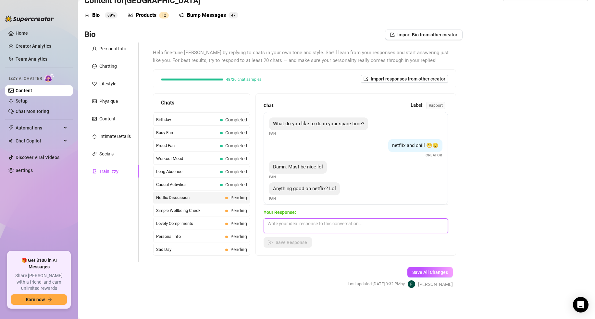
click at [269, 222] on textarea at bounding box center [356, 225] width 184 height 15
paste textarea "Theres actually a lot of good shows on there recently. Usually pretty boring. Y…"
click at [288, 246] on button "Save Response" at bounding box center [288, 242] width 48 height 10
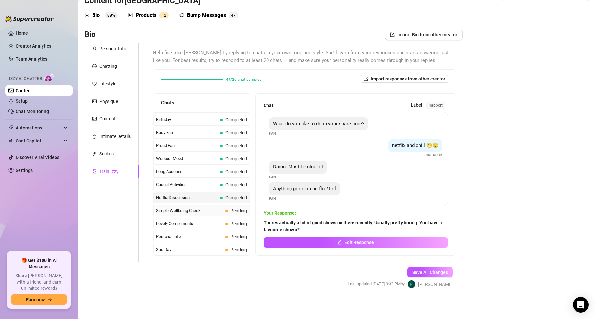
drag, startPoint x: 226, startPoint y: 212, endPoint x: 241, endPoint y: 215, distance: 15.5
click at [226, 212] on span "Pending" at bounding box center [236, 210] width 22 height 7
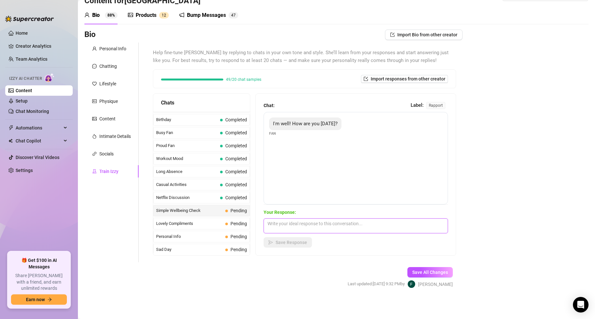
click at [294, 227] on textarea at bounding box center [356, 225] width 184 height 15
paste textarea "Im doing really well [DATE] x How are you??"
click at [288, 237] on button "Save Response" at bounding box center [288, 242] width 48 height 10
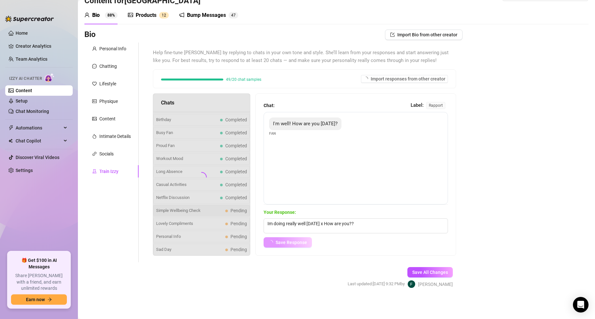
drag, startPoint x: 288, startPoint y: 240, endPoint x: 282, endPoint y: 241, distance: 5.6
click at [288, 240] on span "Save Response" at bounding box center [291, 242] width 31 height 5
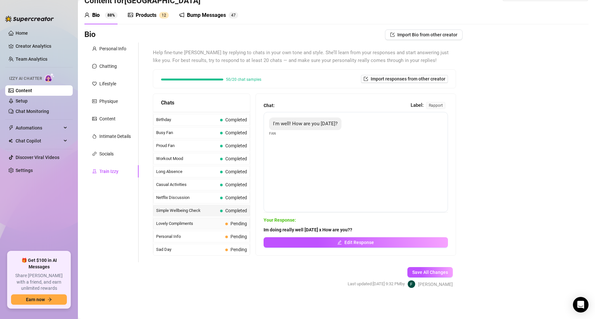
click at [180, 223] on span "Lovely Compliments" at bounding box center [189, 223] width 67 height 6
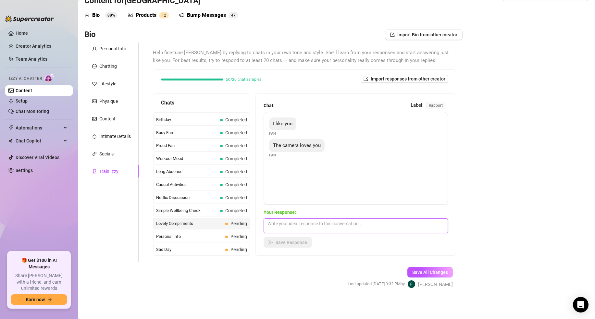
click at [284, 230] on textarea at bounding box center [356, 225] width 184 height 15
paste textarea "I like you x That was really cute hehe"
click at [279, 242] on span "Save Response" at bounding box center [291, 242] width 31 height 5
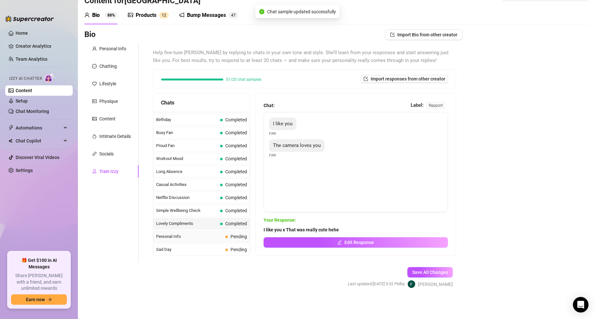
drag, startPoint x: 193, startPoint y: 237, endPoint x: 213, endPoint y: 237, distance: 19.8
click at [194, 237] on span "Personal Info" at bounding box center [189, 236] width 67 height 6
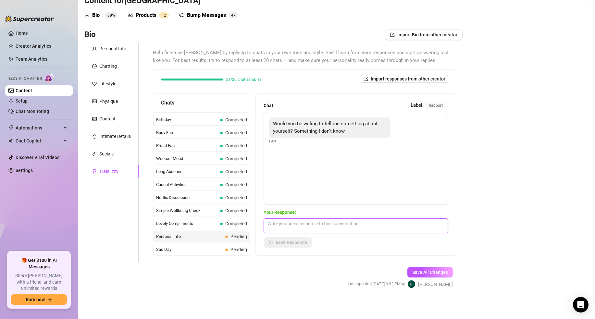
drag, startPoint x: 278, startPoint y: 222, endPoint x: 280, endPoint y: 225, distance: 3.7
click at [278, 222] on textarea at bounding box center [356, 225] width 184 height 15
paste textarea "mmmmh sure, what do you want to know??"
drag, startPoint x: 288, startPoint y: 240, endPoint x: 283, endPoint y: 241, distance: 4.3
click at [288, 240] on span "Save Response" at bounding box center [291, 242] width 31 height 5
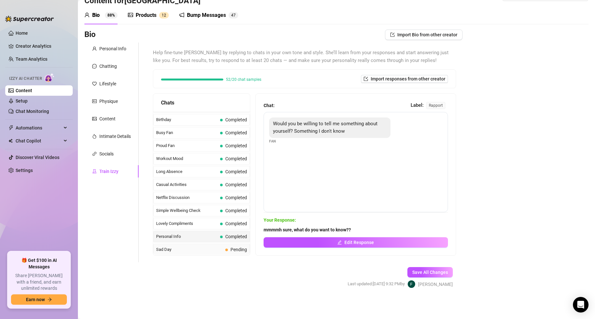
click at [207, 251] on span "Sad Day" at bounding box center [189, 249] width 67 height 6
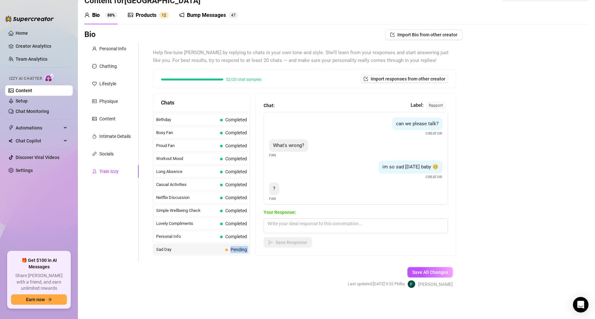
drag, startPoint x: 207, startPoint y: 251, endPoint x: 217, endPoint y: 252, distance: 10.1
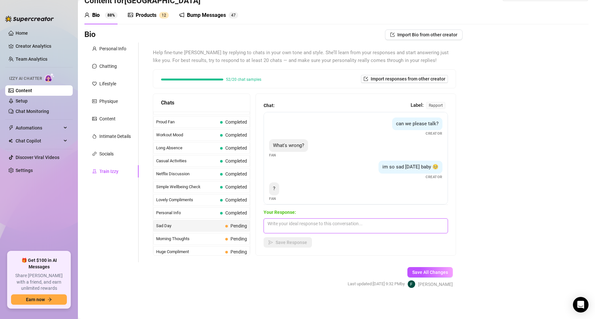
click at [282, 225] on textarea at bounding box center [356, 225] width 184 height 15
paste textarea "Its okay x I wont take it out on you, sorry I shouldnt of said anything"
click at [285, 244] on span "Save Response" at bounding box center [291, 242] width 31 height 5
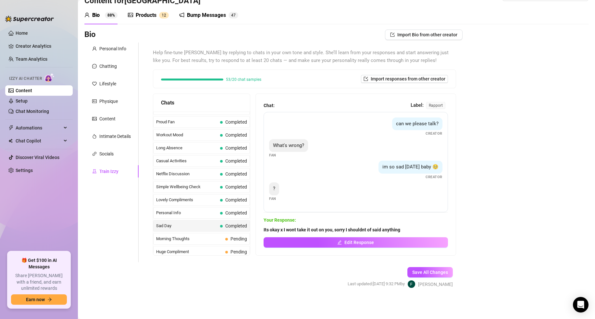
scroll to position [583, 0]
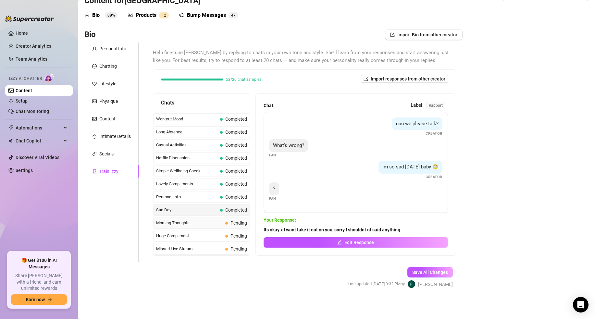
drag, startPoint x: 202, startPoint y: 224, endPoint x: 242, endPoint y: 228, distance: 41.1
click at [202, 224] on span "Morning Thoughts" at bounding box center [189, 223] width 67 height 6
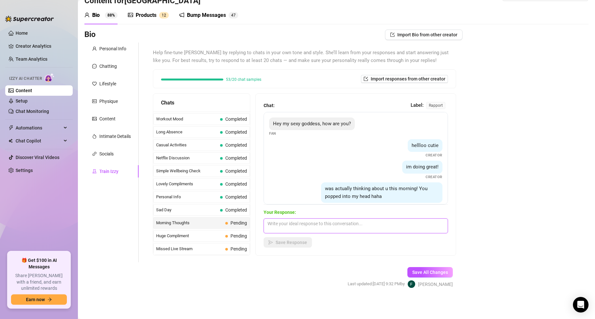
click at [288, 228] on textarea at bounding box center [356, 225] width 184 height 15
paste textarea "Of course you did x I dont lieeeee. How was your night?"
drag, startPoint x: 288, startPoint y: 241, endPoint x: 277, endPoint y: 244, distance: 11.3
click at [288, 241] on span "Save Response" at bounding box center [291, 242] width 31 height 5
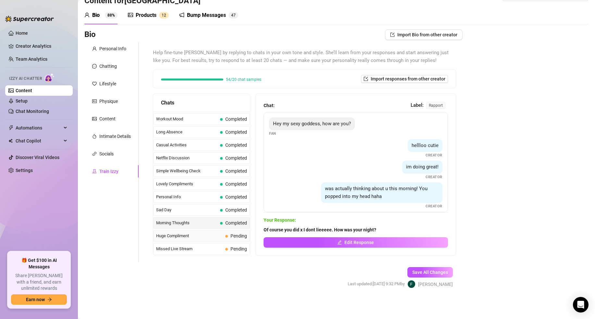
click at [198, 239] on span "Huge Compliment" at bounding box center [189, 236] width 67 height 6
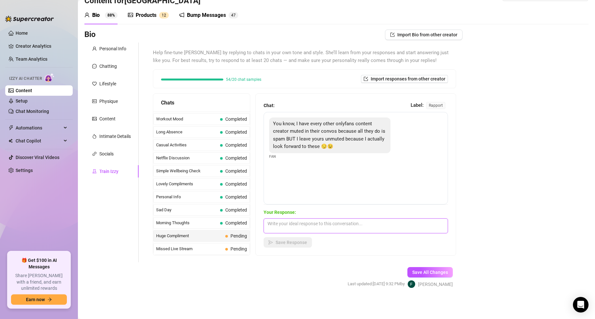
drag, startPoint x: 285, startPoint y: 227, endPoint x: 285, endPoint y: 240, distance: 13.6
click at [285, 227] on textarea at bounding box center [356, 225] width 184 height 15
paste textarea "Hehe, that made my day x Im so glad that im your favourite. You are now my favo…"
click at [284, 243] on span "Save Response" at bounding box center [291, 242] width 31 height 5
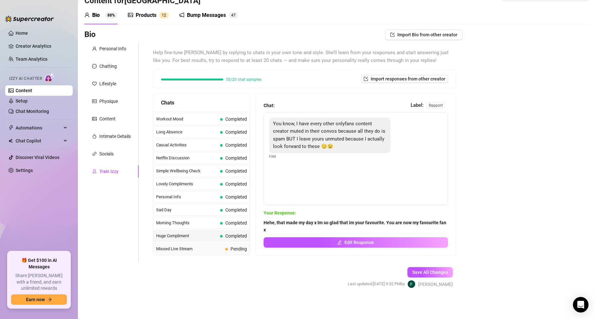
click at [242, 249] on span "Pending" at bounding box center [238, 248] width 17 height 5
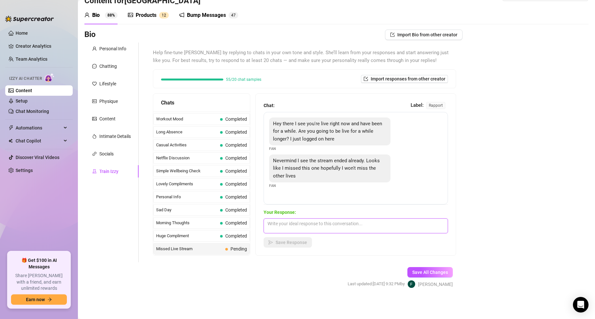
click at [278, 228] on textarea at bounding box center [356, 225] width 184 height 15
paste textarea "I go live quite often! Ill make sure to alert you next time :)"
click at [283, 242] on span "Save Response" at bounding box center [291, 242] width 31 height 5
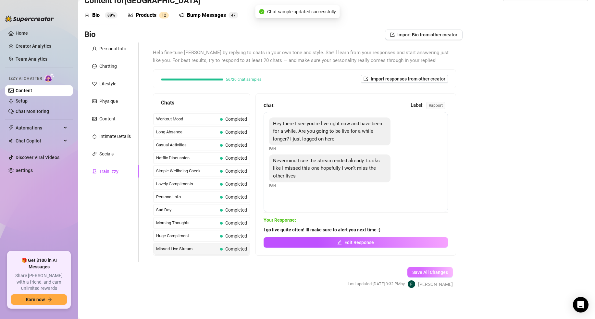
click at [434, 268] on button "Save All Changes" at bounding box center [429, 272] width 45 height 10
click at [28, 99] on link "Setup" at bounding box center [22, 100] width 12 height 5
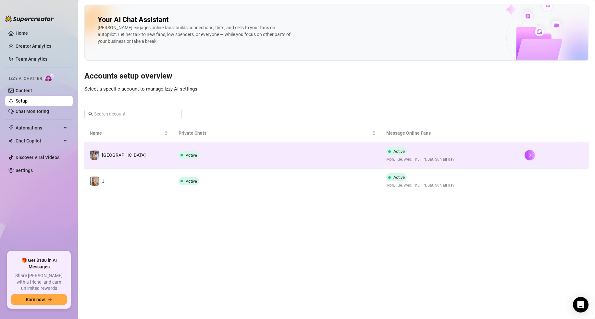
click at [311, 161] on td "Active" at bounding box center [276, 155] width 207 height 26
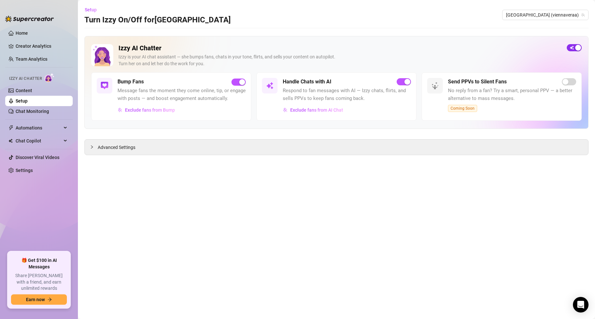
click at [575, 49] on div "button" at bounding box center [578, 48] width 6 height 6
click at [571, 48] on span "button" at bounding box center [574, 47] width 15 height 7
click at [571, 48] on div "button" at bounding box center [570, 48] width 6 height 6
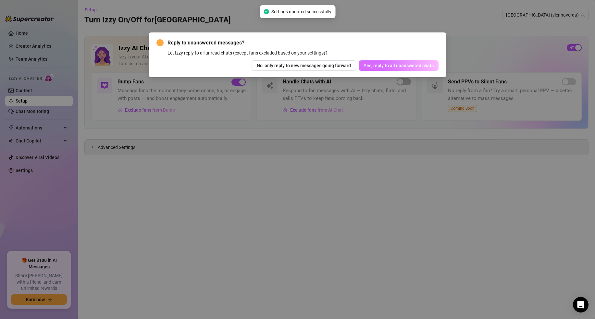
click at [399, 66] on span "Yes, reply to all unanswered chats" at bounding box center [398, 65] width 70 height 5
